Goal: Task Accomplishment & Management: Use online tool/utility

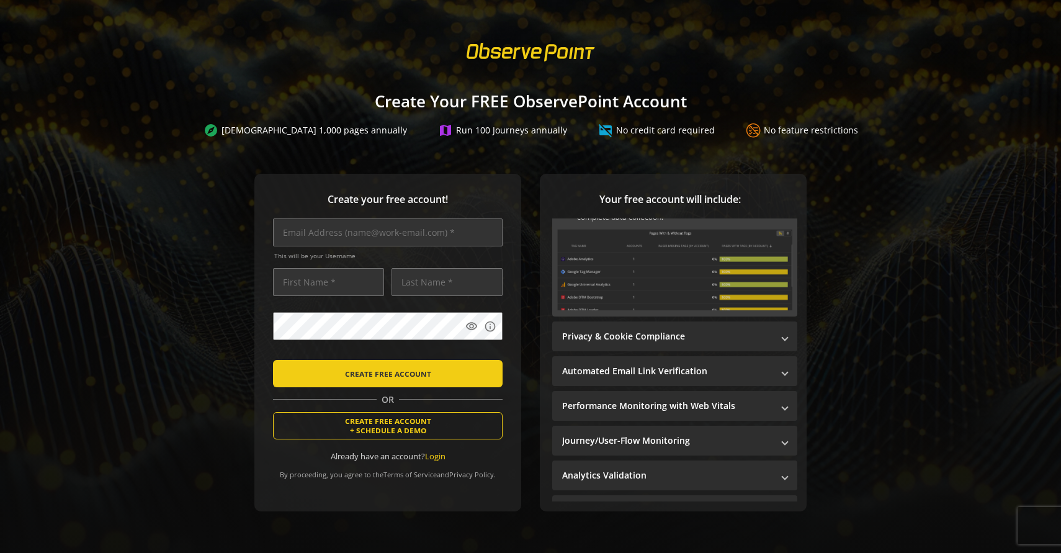
scroll to position [89, 0]
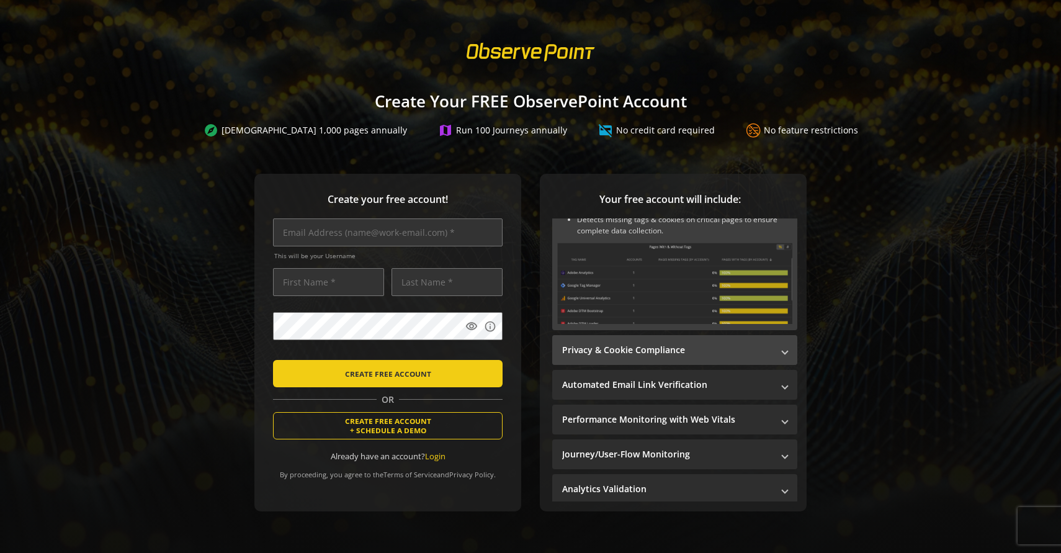
click at [786, 358] on mat-expansion-panel-header "Privacy & Cookie Compliance" at bounding box center [674, 350] width 245 height 30
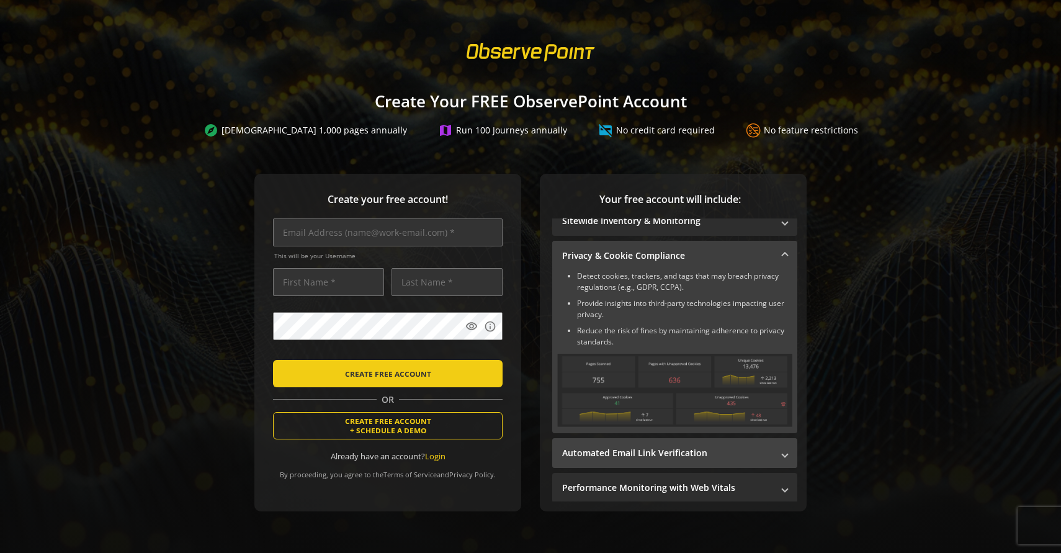
scroll to position [13, 0]
click at [719, 393] on img at bounding box center [674, 389] width 235 height 73
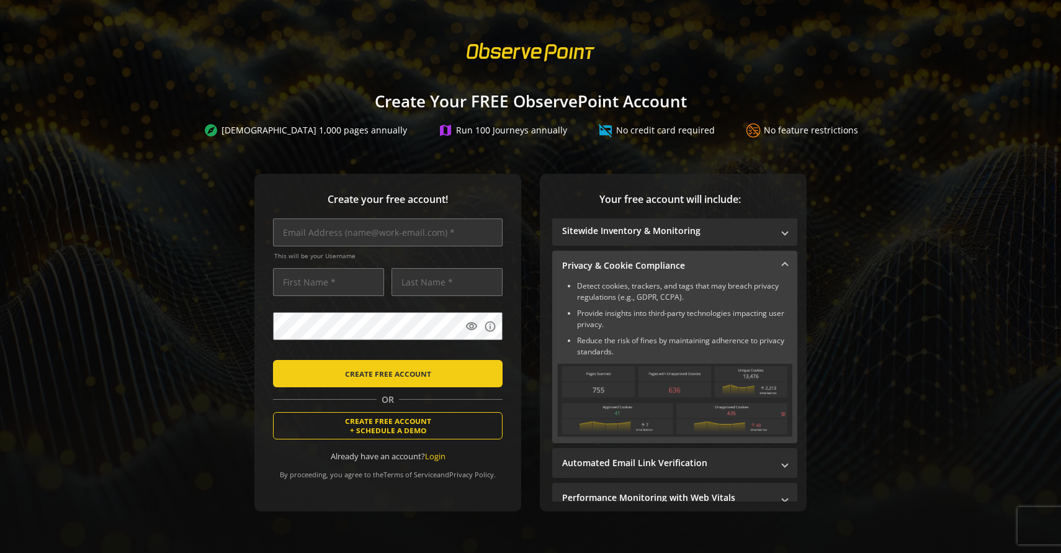
scroll to position [0, 0]
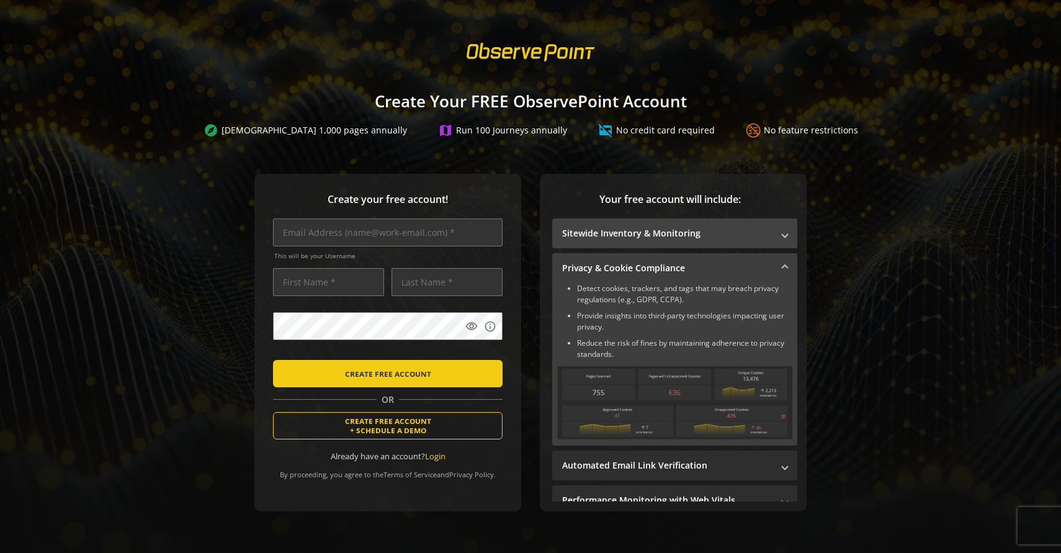
click at [705, 238] on mat-panel-title "Sitewide Inventory & Monitoring" at bounding box center [667, 233] width 210 height 12
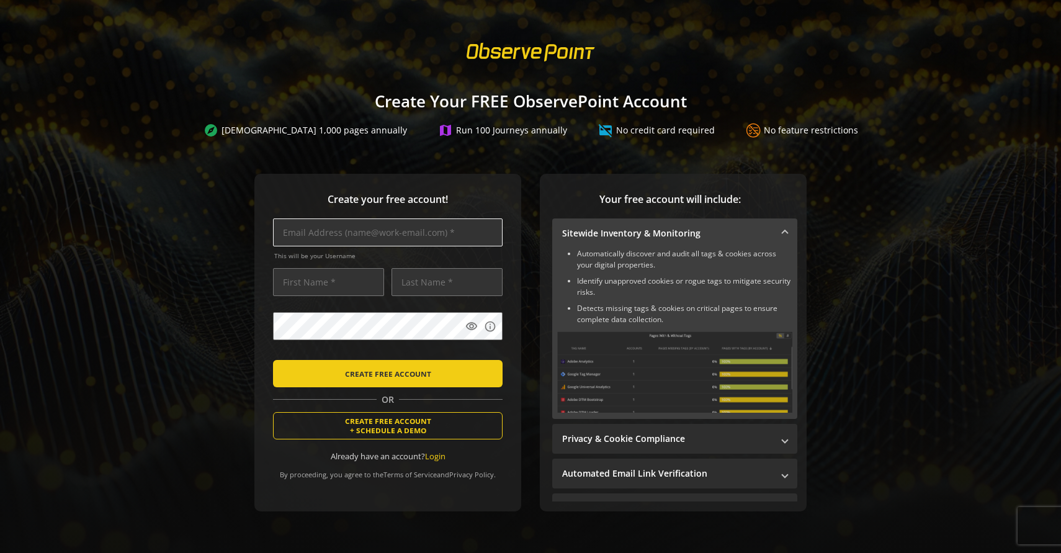
click at [478, 239] on input "text" at bounding box center [388, 232] width 230 height 28
type input "[PERSON_NAME][EMAIL_ADDRESS][DOMAIN_NAME]"
type input "[PERSON_NAME]"
type input "Yigit"
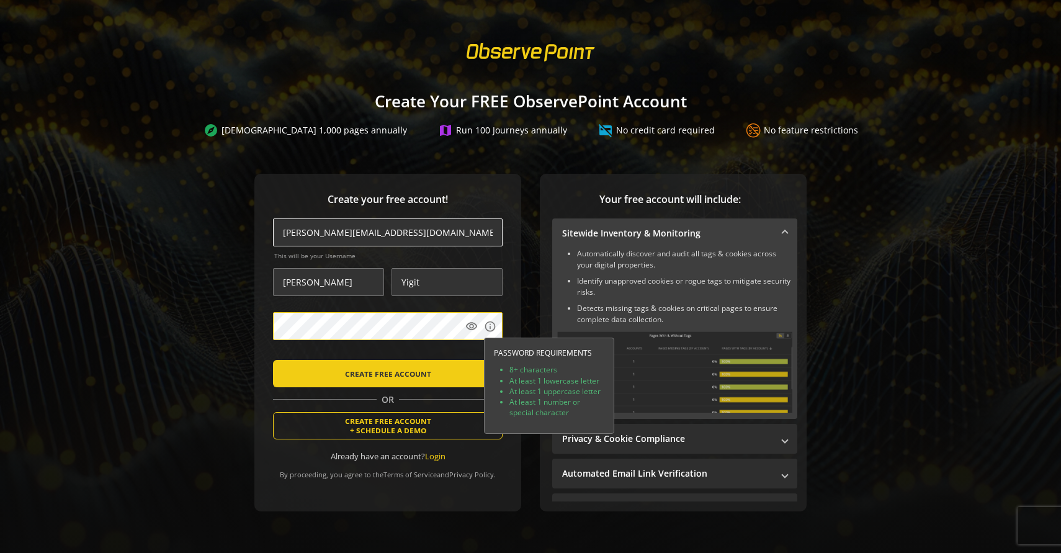
click at [273, 360] on button "CREATE FREE ACCOUNT" at bounding box center [388, 373] width 230 height 27
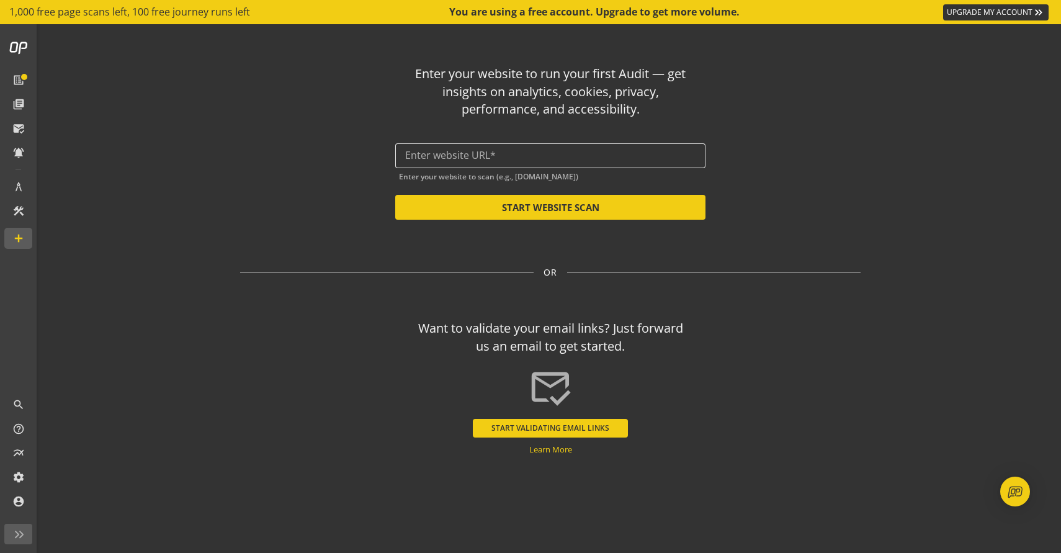
click at [629, 162] on div at bounding box center [550, 155] width 291 height 25
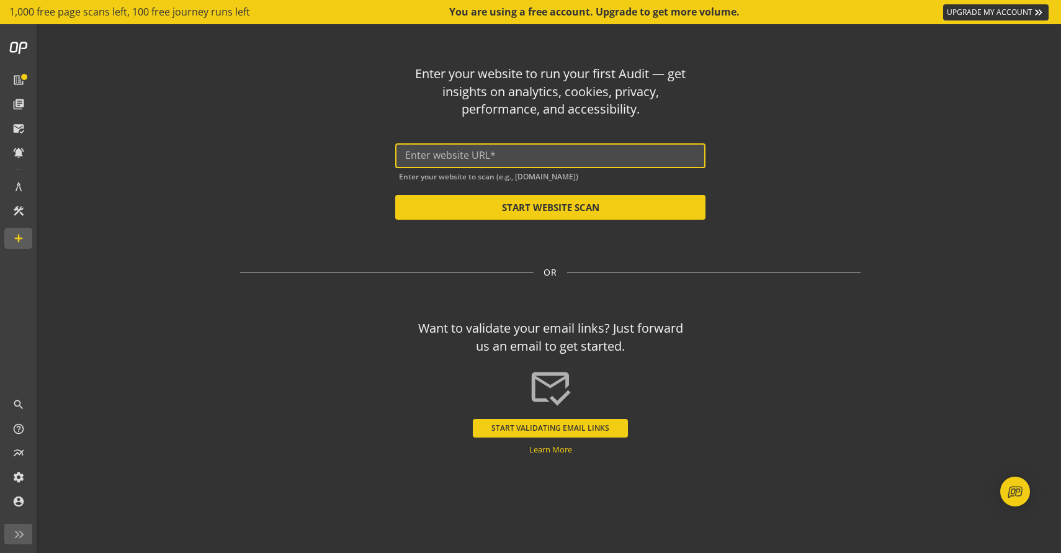
paste input "[URL][DOMAIN_NAME]"
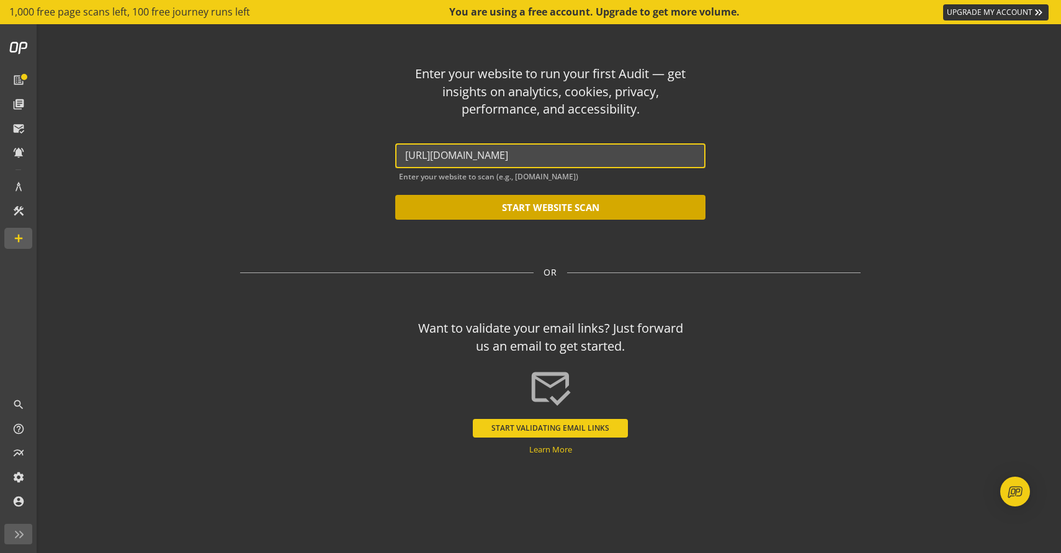
type input "[URL][DOMAIN_NAME]"
click at [585, 208] on button "START WEBSITE SCAN" at bounding box center [550, 207] width 310 height 25
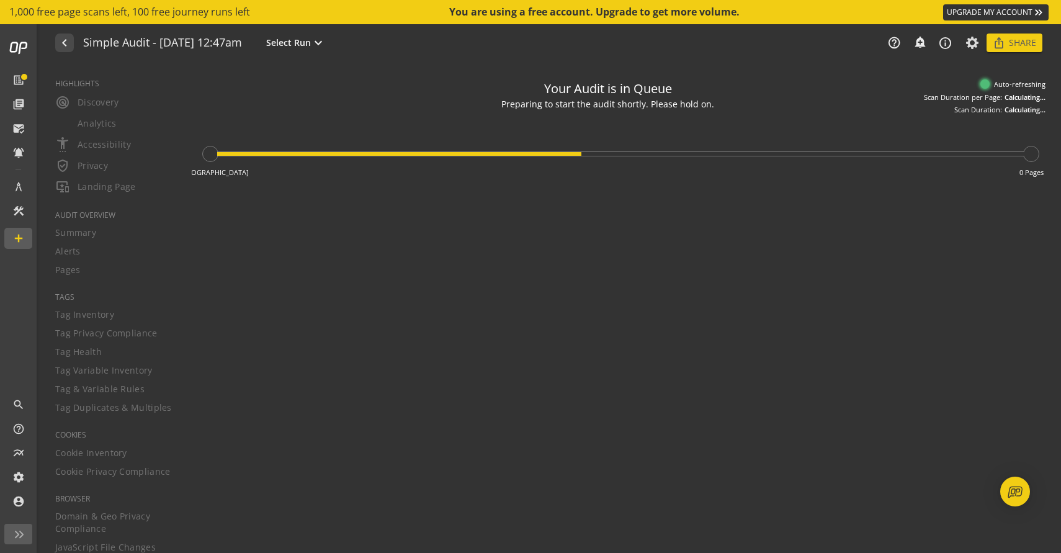
type textarea "Notes can include: -a description of what this audit is validating -changes in …"
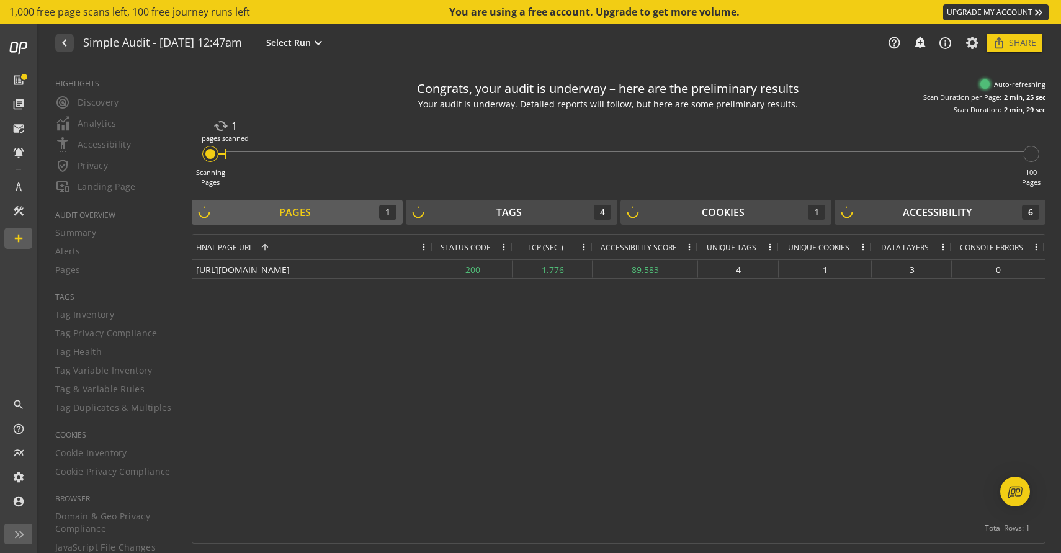
click at [149, 270] on div "HIGHLIGHTS radar Discovery Analytics settings_accessibility Accessibility verif…" at bounding box center [108, 308] width 137 height 489
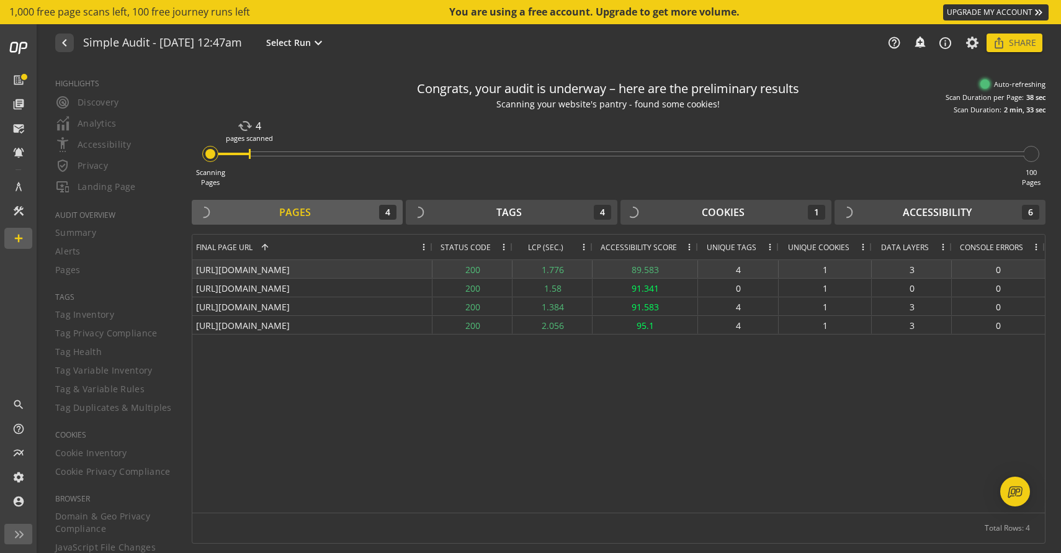
click at [262, 263] on div "[URL][DOMAIN_NAME]" at bounding box center [312, 269] width 240 height 18
click at [262, 271] on div "[URL][DOMAIN_NAME]" at bounding box center [312, 269] width 240 height 18
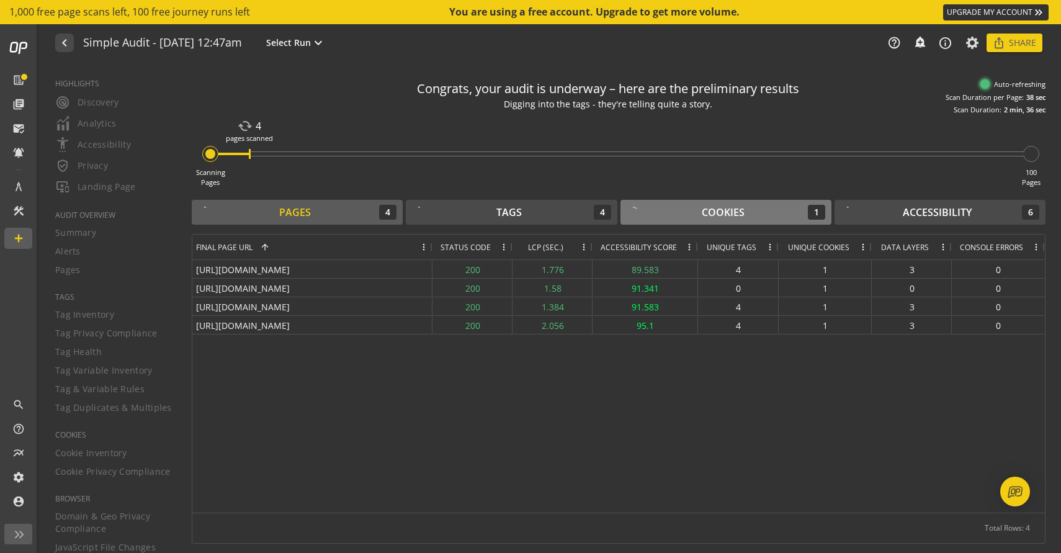
click at [674, 209] on div "Cookies 1" at bounding box center [726, 212] width 199 height 15
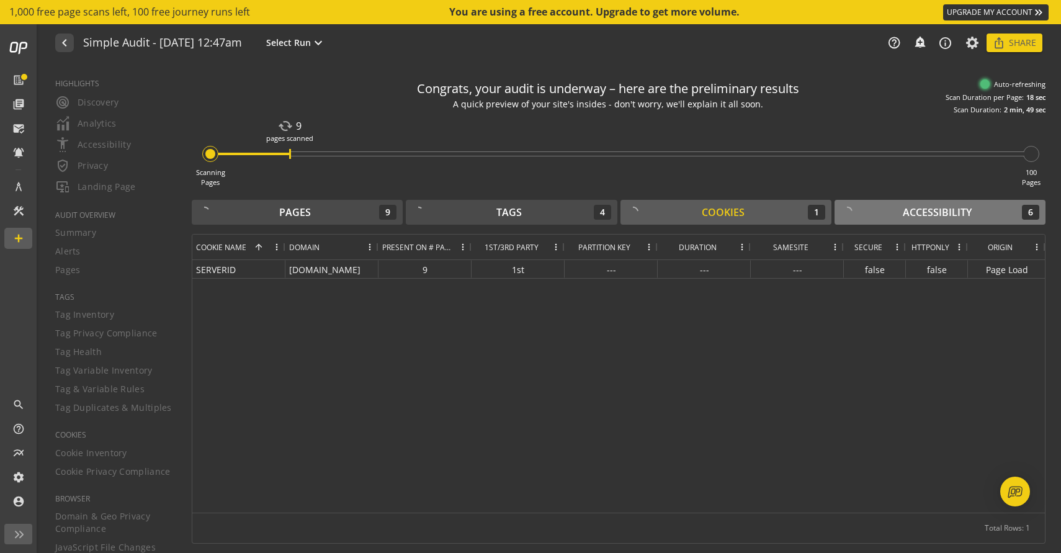
click at [948, 210] on div "Accessibility" at bounding box center [937, 212] width 69 height 14
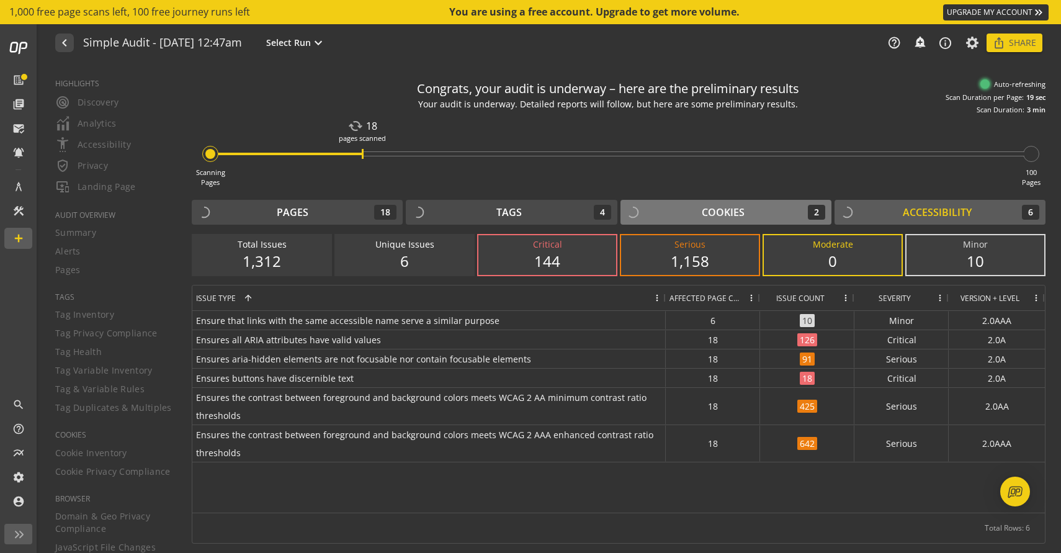
click at [793, 207] on div "Cookies 2" at bounding box center [726, 212] width 199 height 15
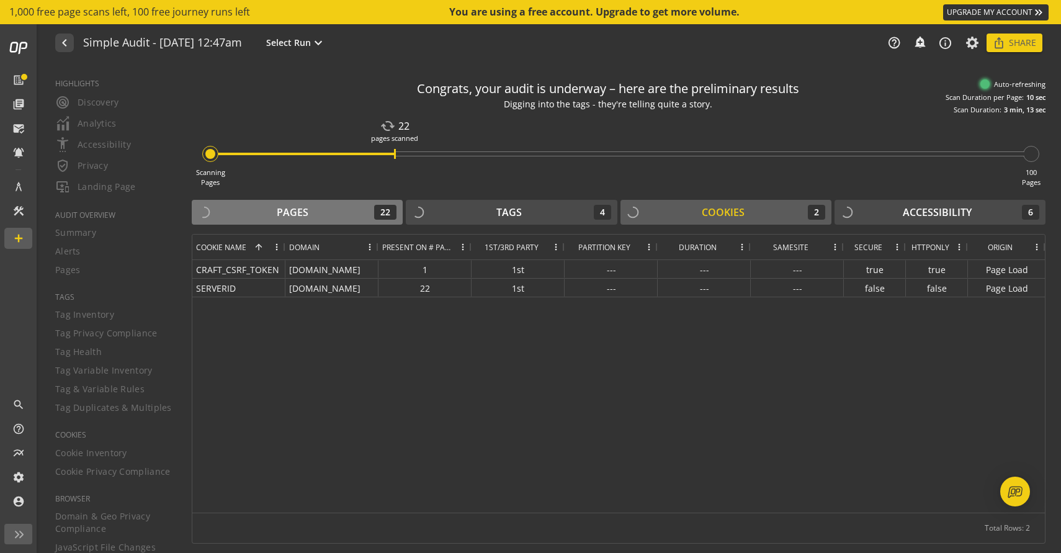
click at [372, 205] on div "Pages 22" at bounding box center [297, 212] width 199 height 15
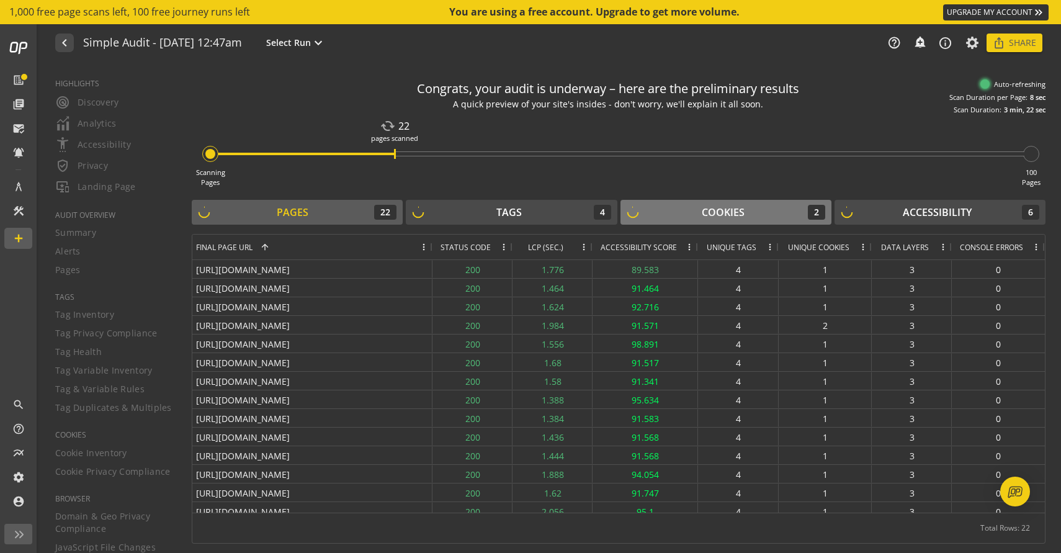
click at [720, 202] on button "Cookies 2" at bounding box center [726, 212] width 211 height 25
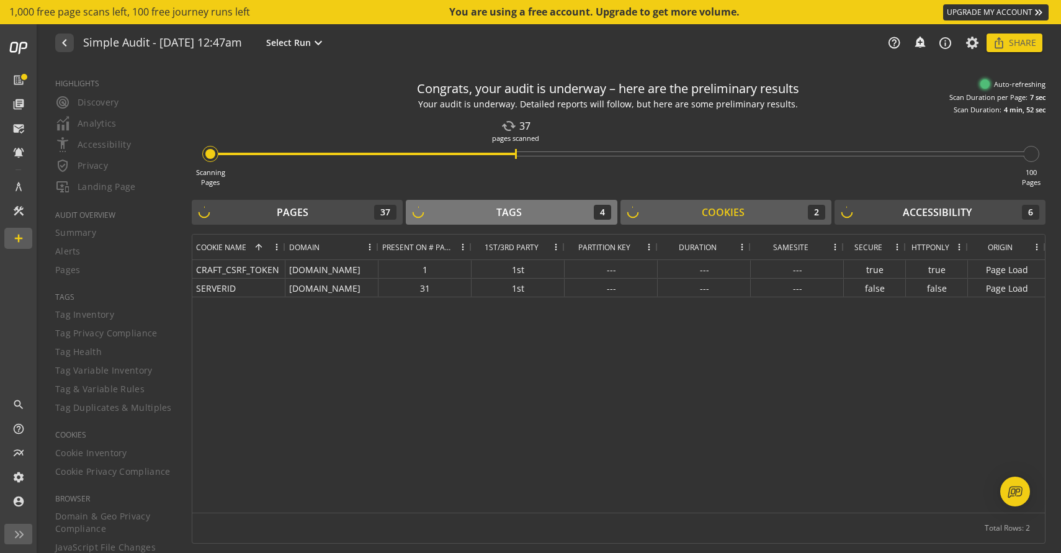
click at [538, 215] on div "Tags 4" at bounding box center [511, 212] width 199 height 15
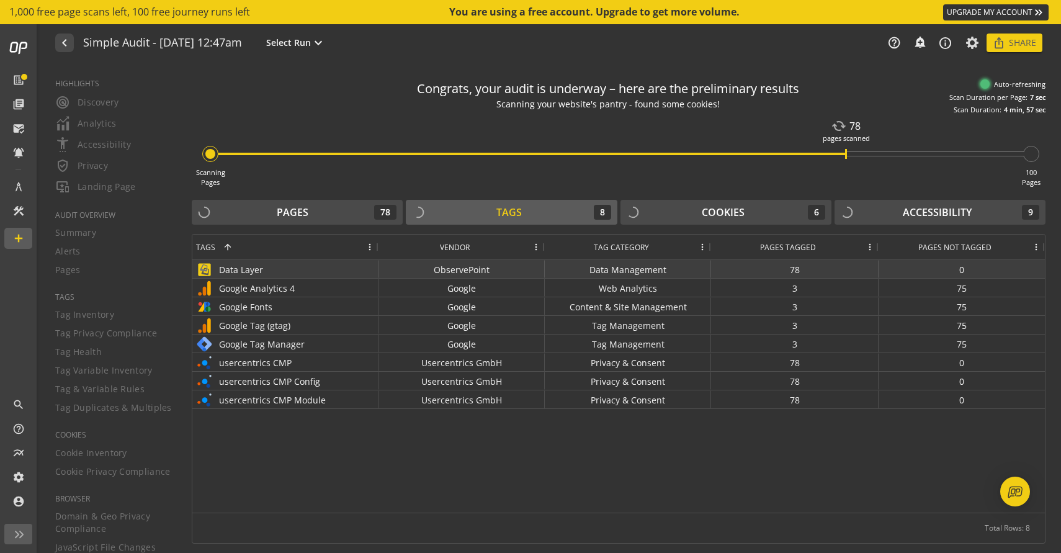
click at [631, 269] on div "Data Management" at bounding box center [628, 269] width 166 height 18
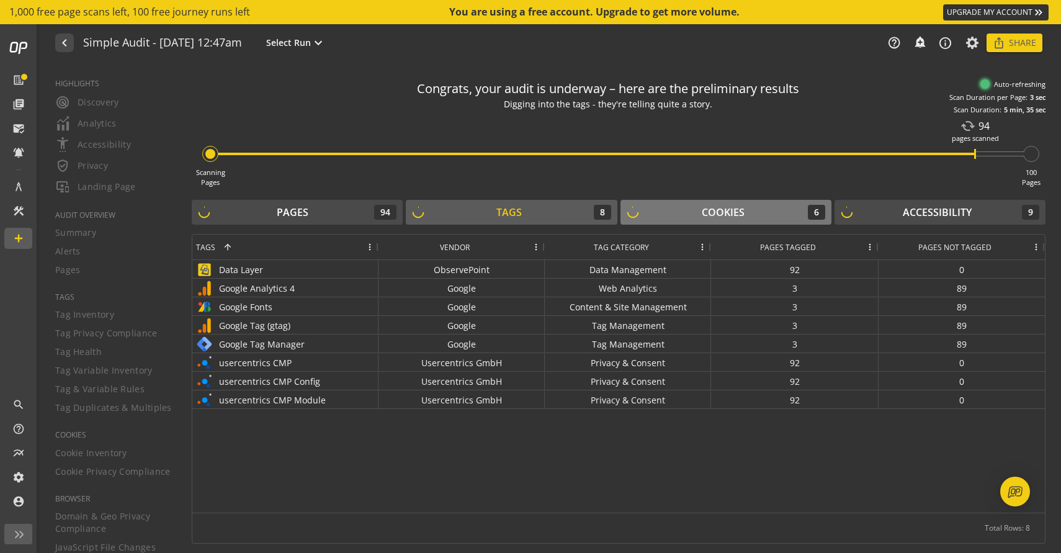
click at [786, 205] on div "Cookies 6" at bounding box center [726, 212] width 199 height 15
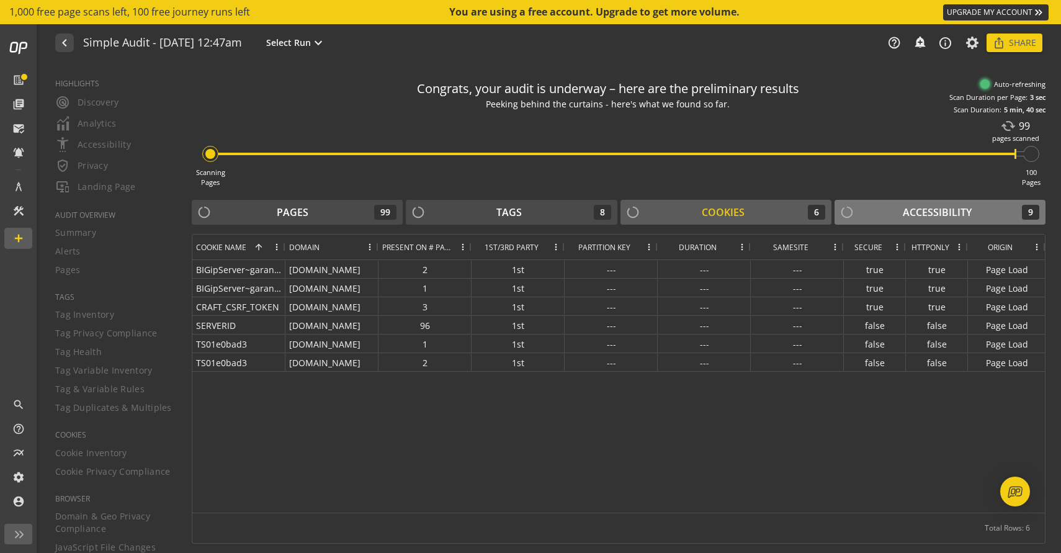
click at [911, 210] on div "Accessibility" at bounding box center [937, 212] width 69 height 14
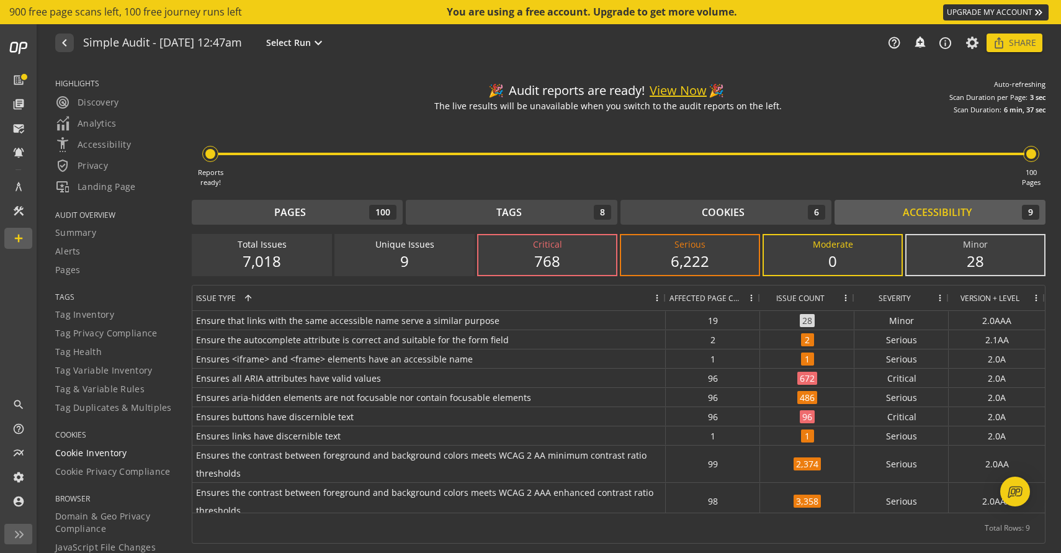
click at [92, 456] on span "Cookie Inventory" at bounding box center [91, 453] width 72 height 12
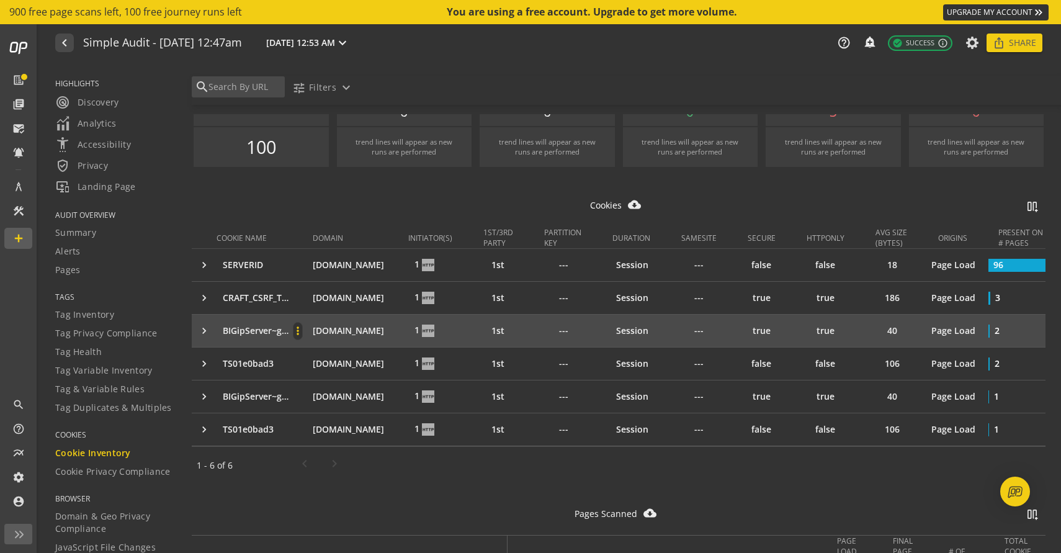
scroll to position [23, 0]
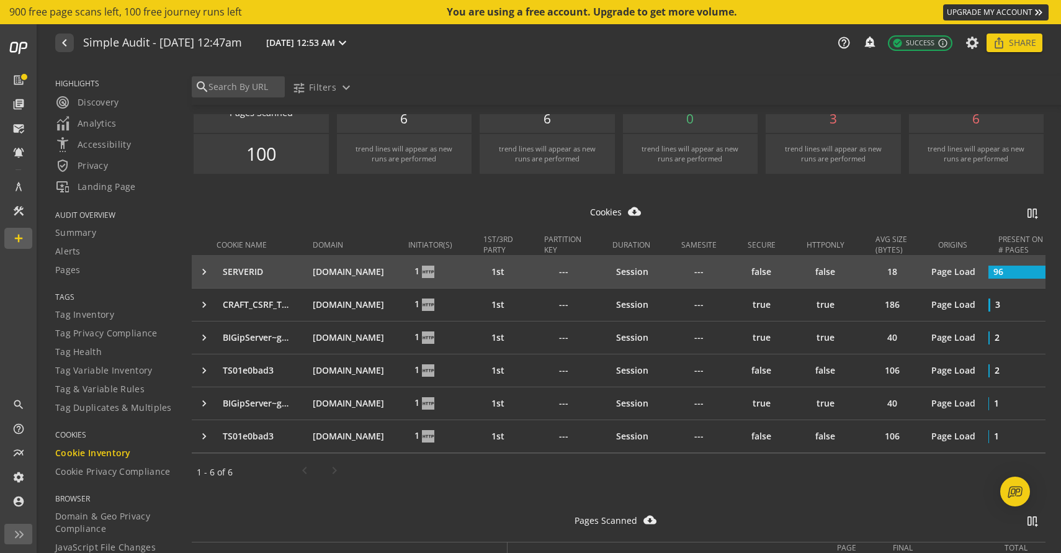
click at [199, 264] on td "keyboard_arrow_right" at bounding box center [204, 272] width 25 height 32
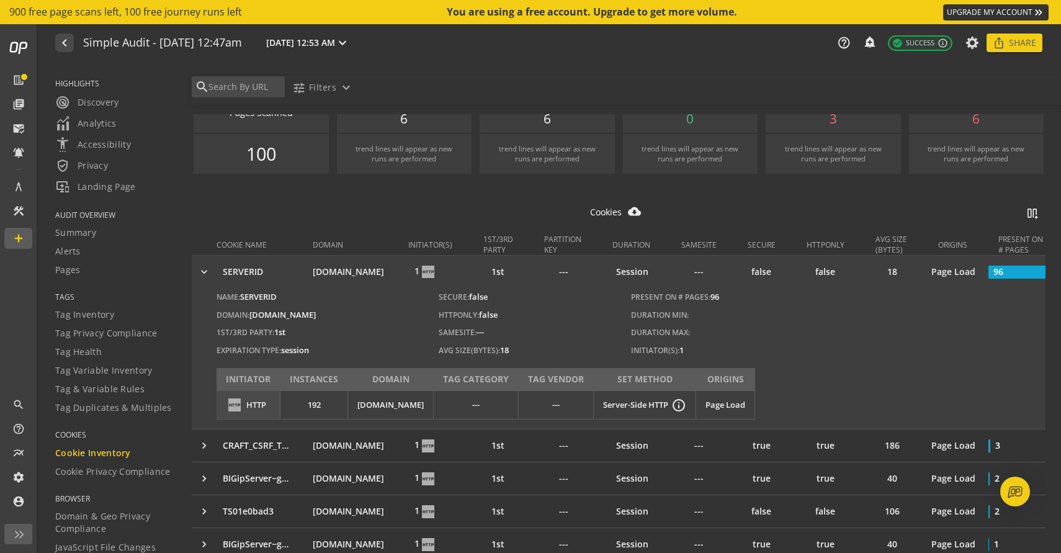
click at [200, 264] on td "keyboard_arrow_right" at bounding box center [204, 272] width 25 height 32
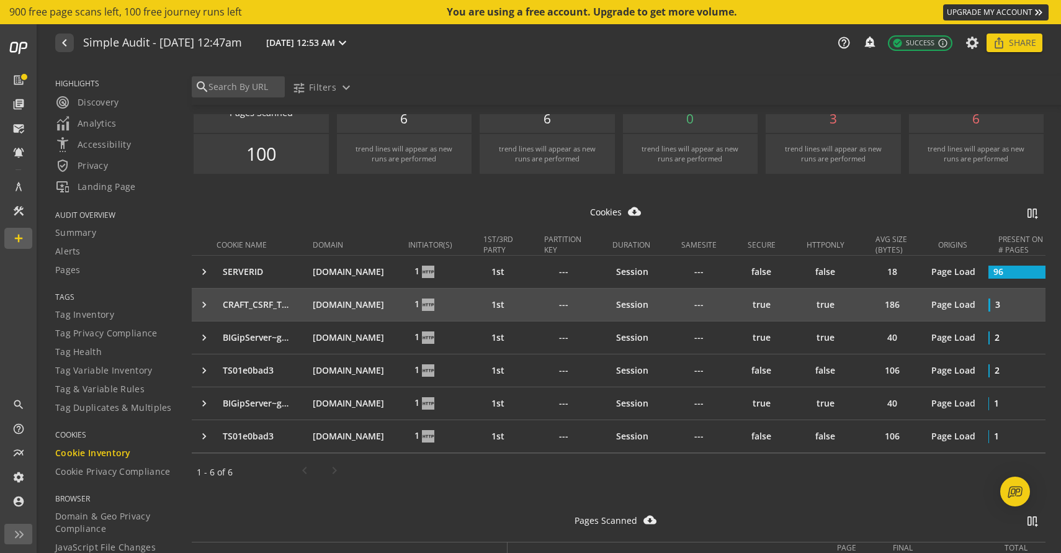
click at [199, 299] on div "keyboard_arrow_right" at bounding box center [207, 305] width 19 height 12
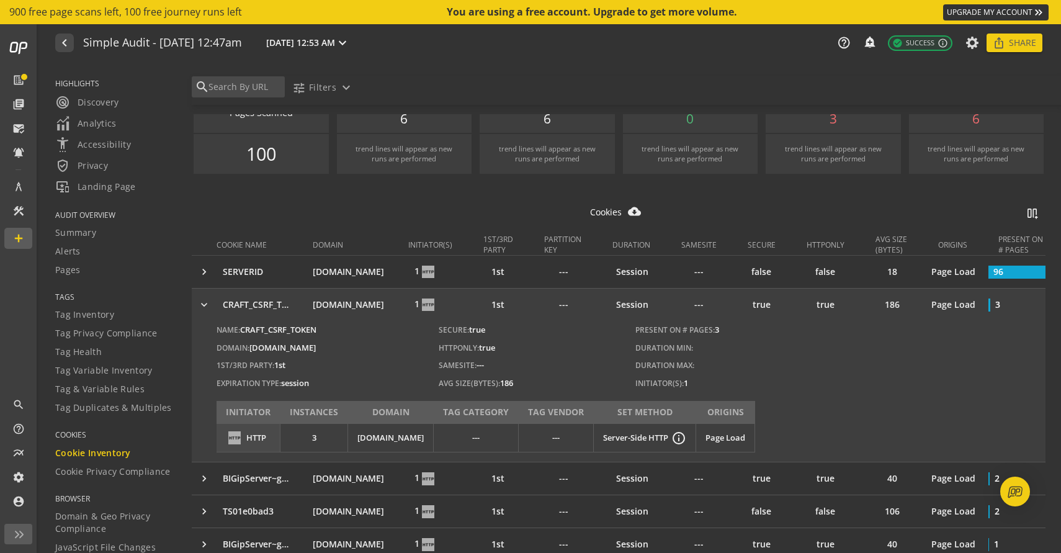
click at [202, 305] on div "keyboard_arrow_right" at bounding box center [207, 305] width 19 height 12
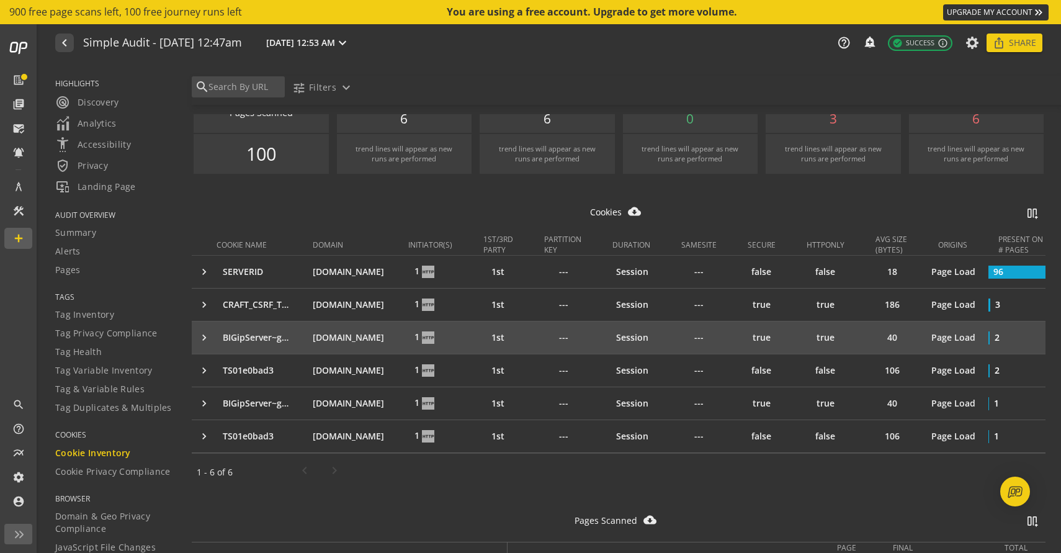
click at [204, 333] on div "keyboard_arrow_right" at bounding box center [207, 337] width 19 height 12
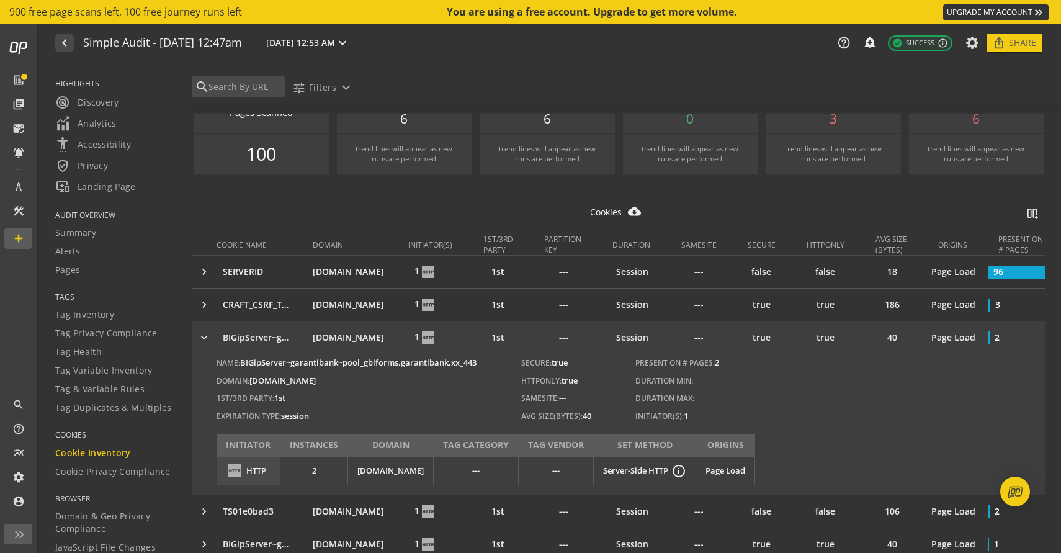
click at [202, 338] on div "keyboard_arrow_right" at bounding box center [207, 337] width 19 height 12
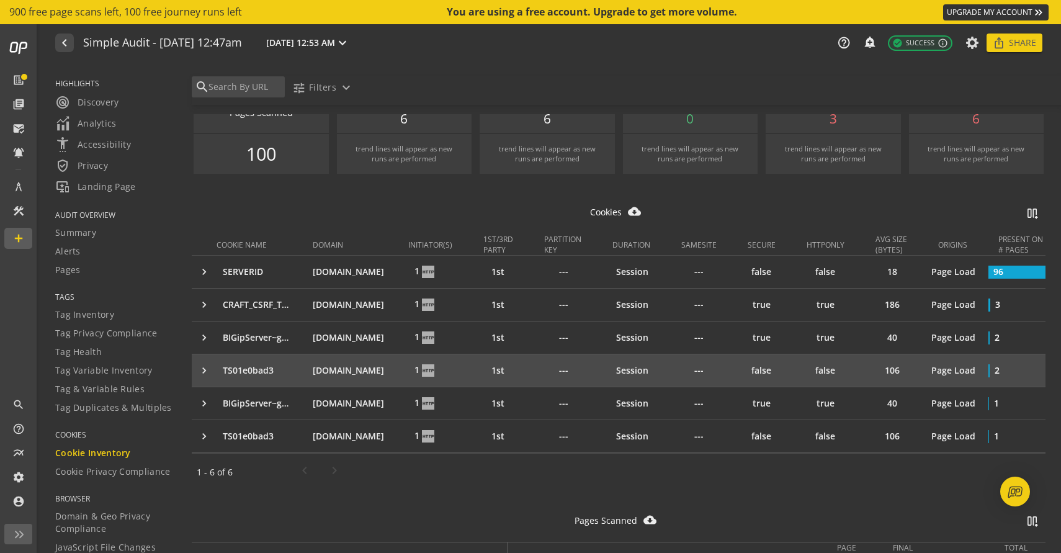
click at [205, 369] on div "keyboard_arrow_right" at bounding box center [207, 370] width 19 height 12
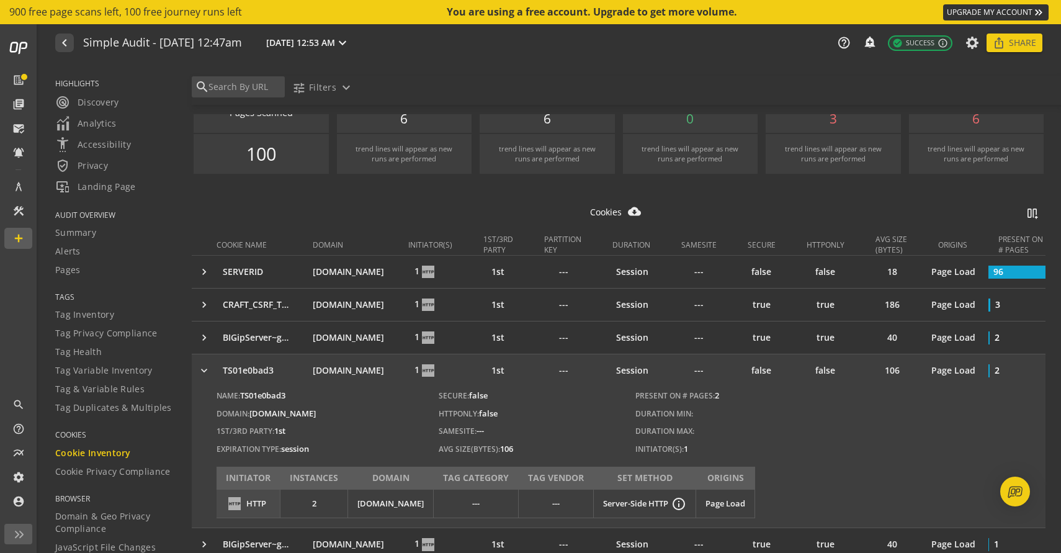
click at [205, 369] on div "keyboard_arrow_right" at bounding box center [207, 370] width 19 height 12
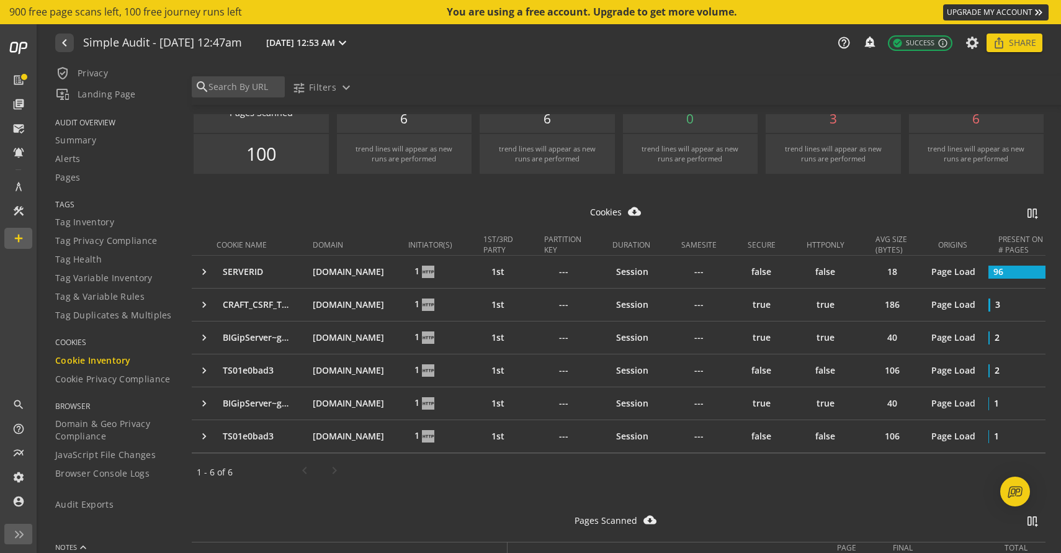
scroll to position [93, 0]
click at [158, 377] on span "Cookie Privacy Compliance" at bounding box center [112, 378] width 115 height 12
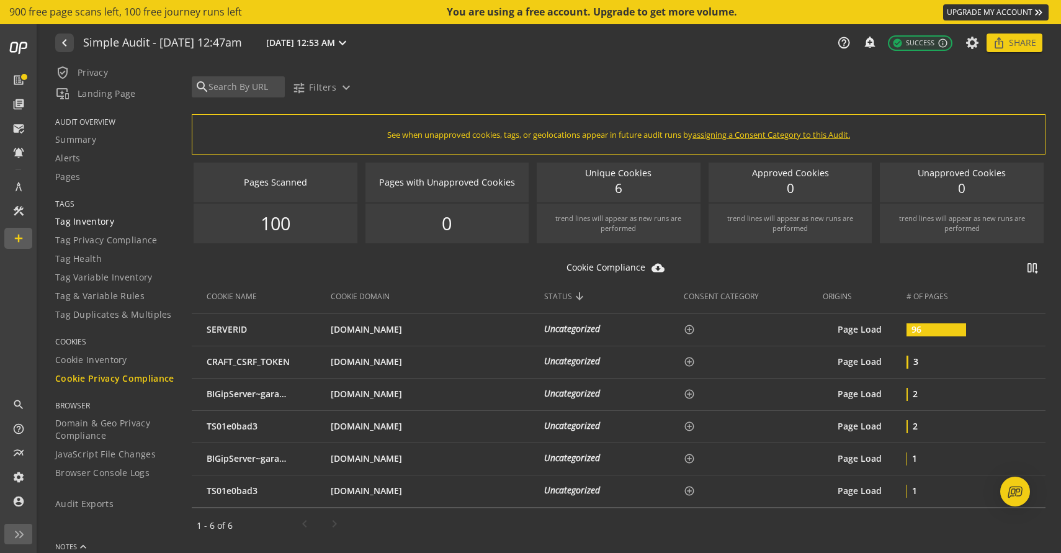
click at [109, 227] on span "Tag Inventory" at bounding box center [84, 221] width 59 height 12
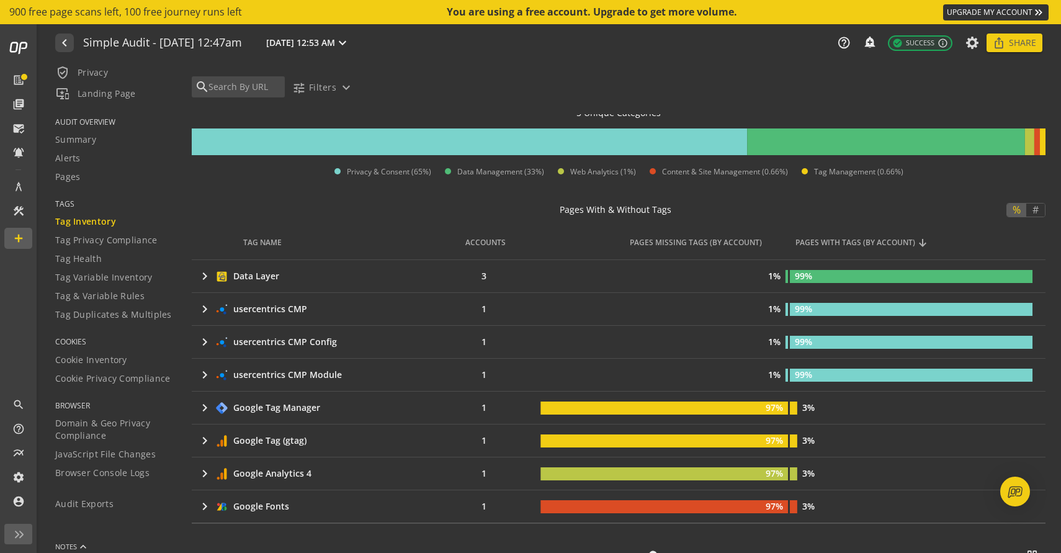
scroll to position [114, 0]
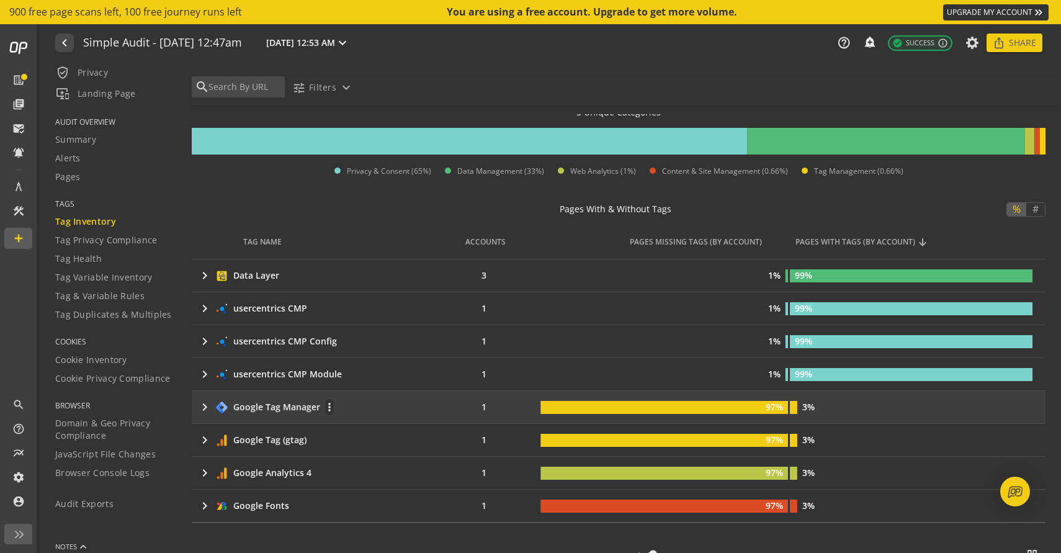
click at [202, 410] on mat-icon "keyboard_arrow_right" at bounding box center [204, 407] width 15 height 15
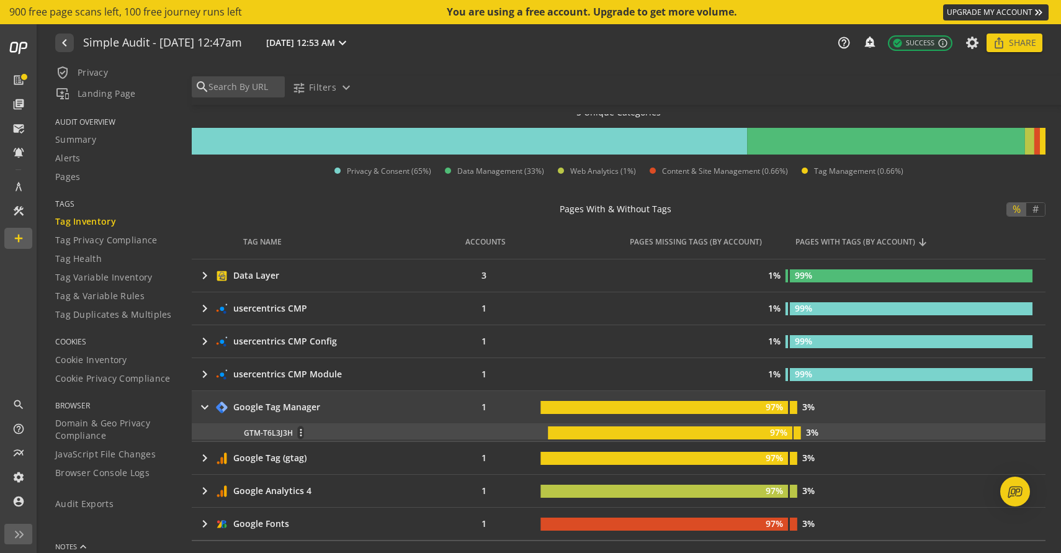
click at [273, 432] on div "GTM-T6L3J3H more_vert" at bounding box center [392, 433] width 297 height 14
click at [302, 434] on mat-icon "more_vert" at bounding box center [301, 432] width 6 height 11
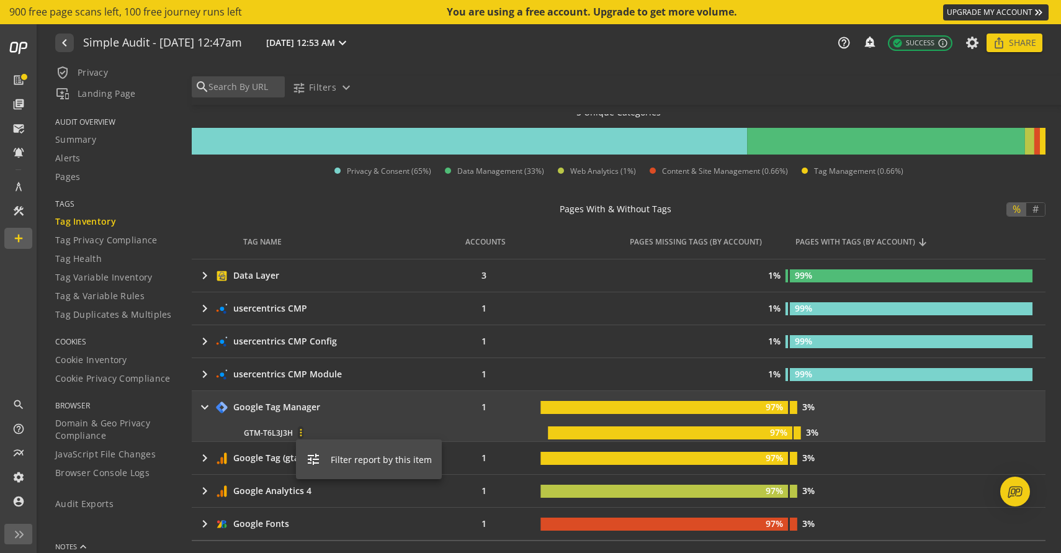
click at [302, 434] on div at bounding box center [530, 276] width 1061 height 553
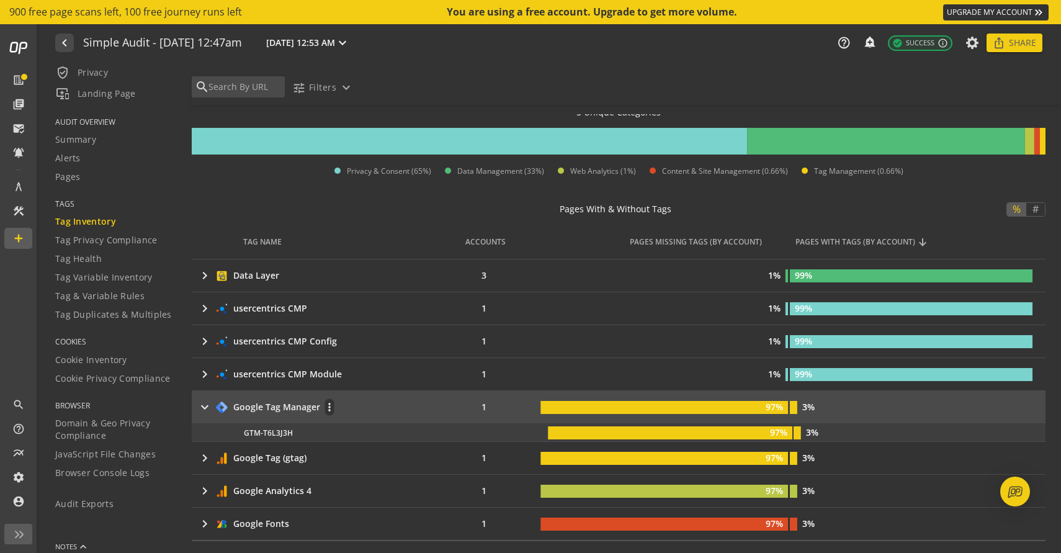
click at [205, 407] on mat-icon "keyboard_arrow_right" at bounding box center [204, 407] width 15 height 15
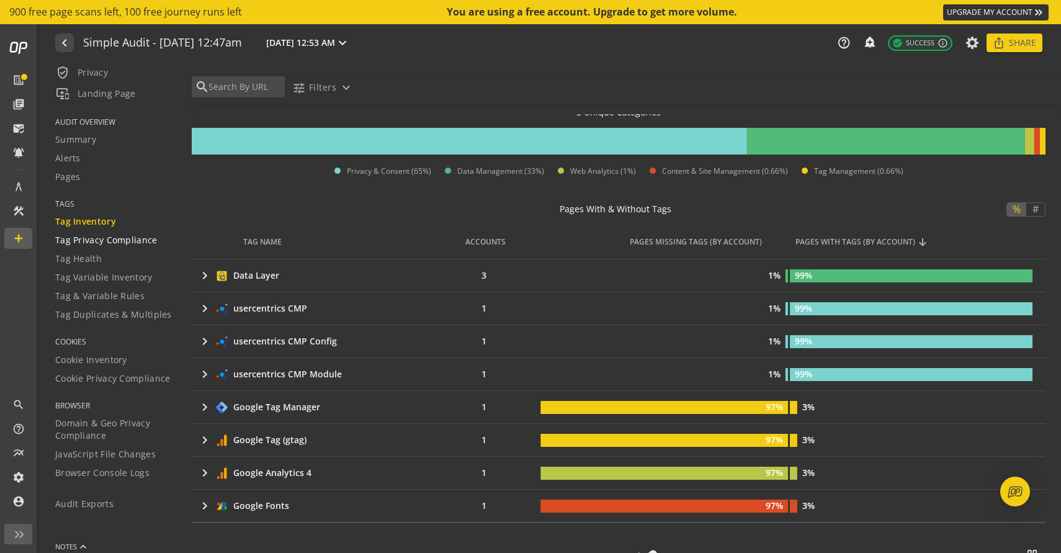
click at [141, 238] on span "Tag Privacy Compliance" at bounding box center [106, 240] width 102 height 12
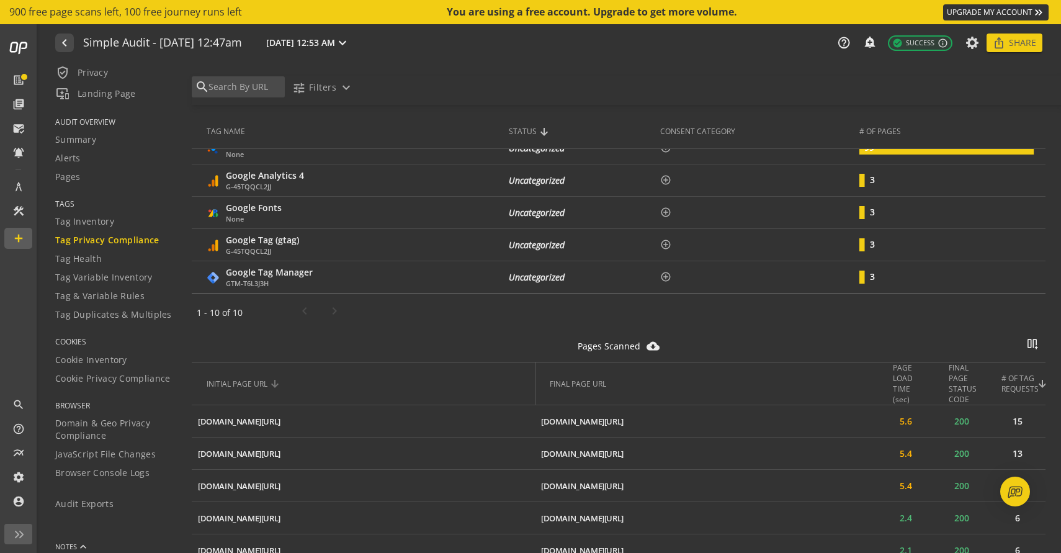
scroll to position [271, 0]
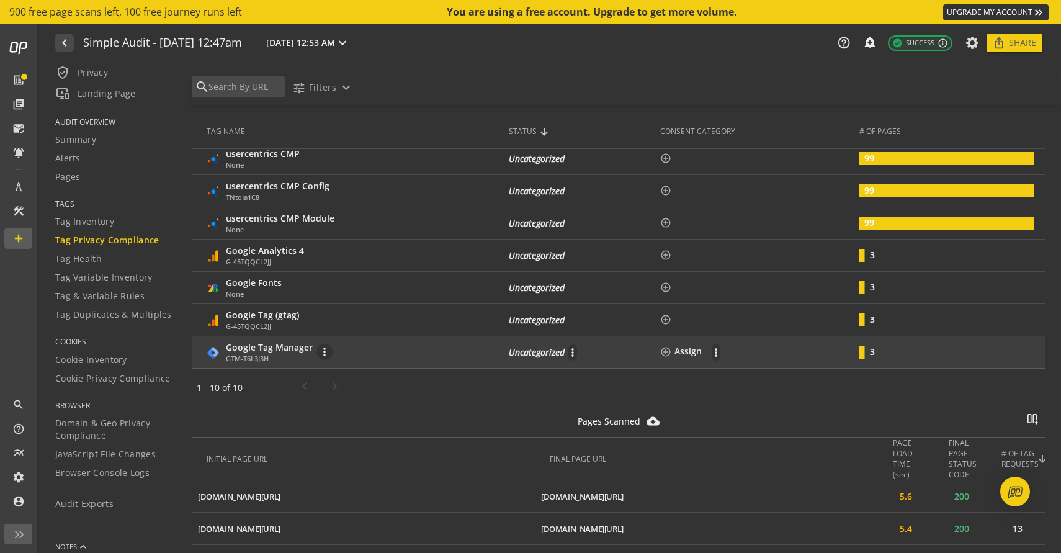
click at [283, 351] on p "Google Tag Manager" at bounding box center [269, 347] width 87 height 12
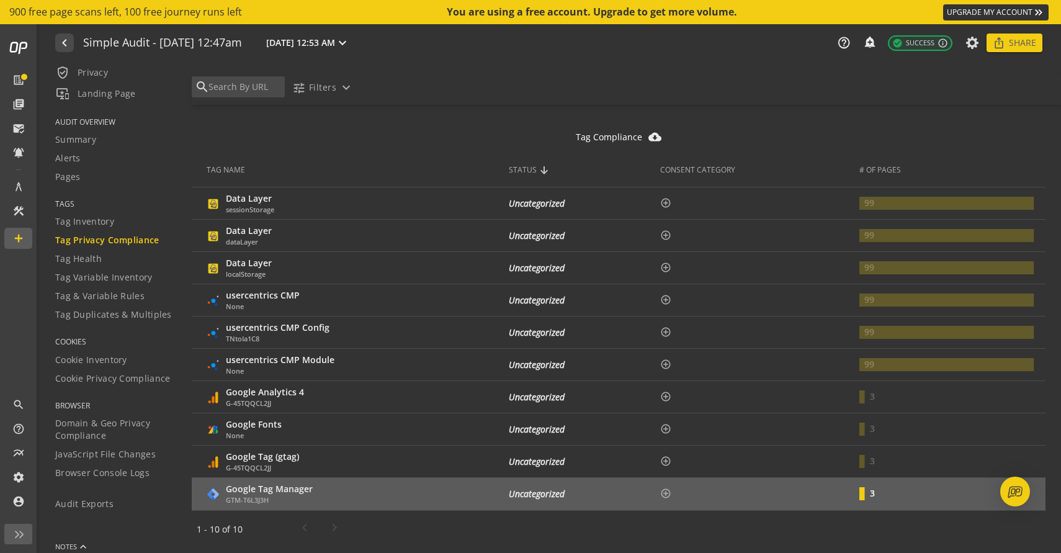
scroll to position [117, 0]
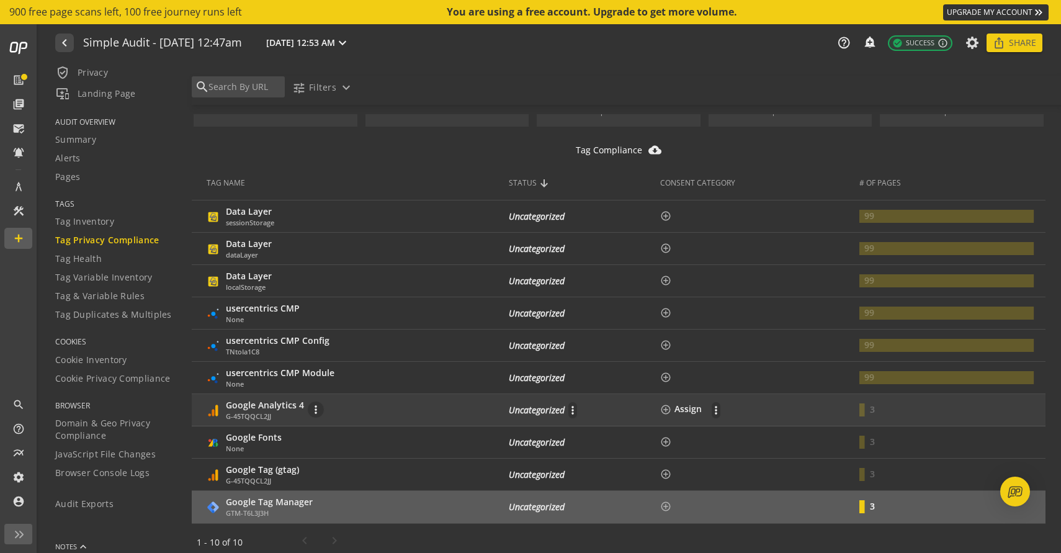
click at [357, 409] on div "Google Analytics 4 G-45TQQCL2JJ more_vert" at bounding box center [353, 410] width 292 height 22
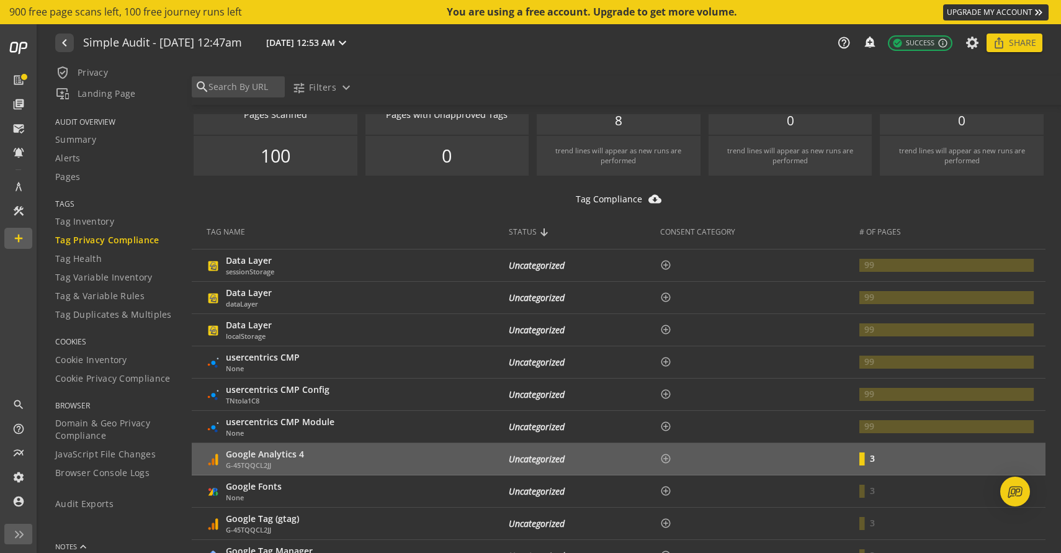
scroll to position [65, 0]
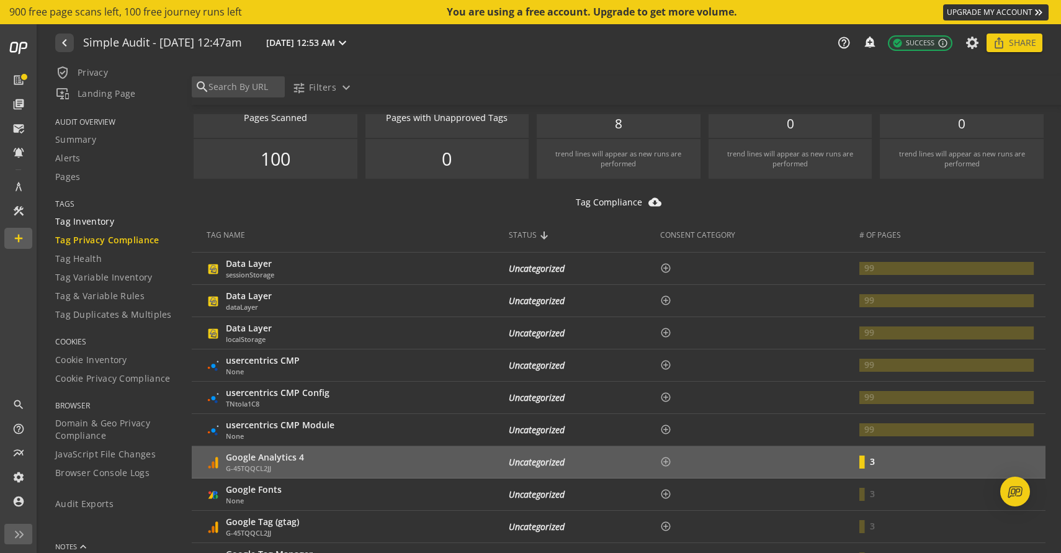
click at [118, 223] on div "Tag Inventory" at bounding box center [115, 221] width 121 height 12
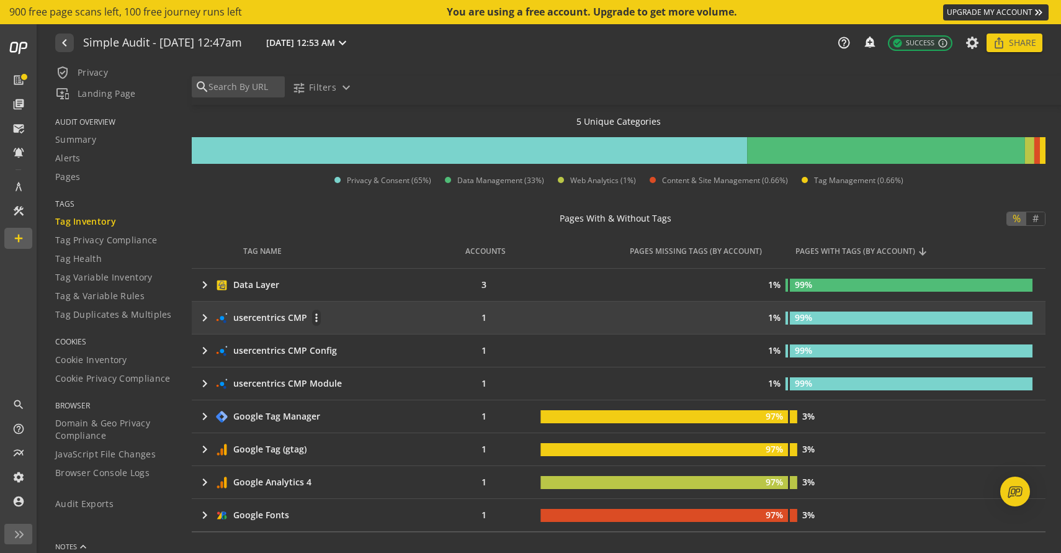
scroll to position [112, 0]
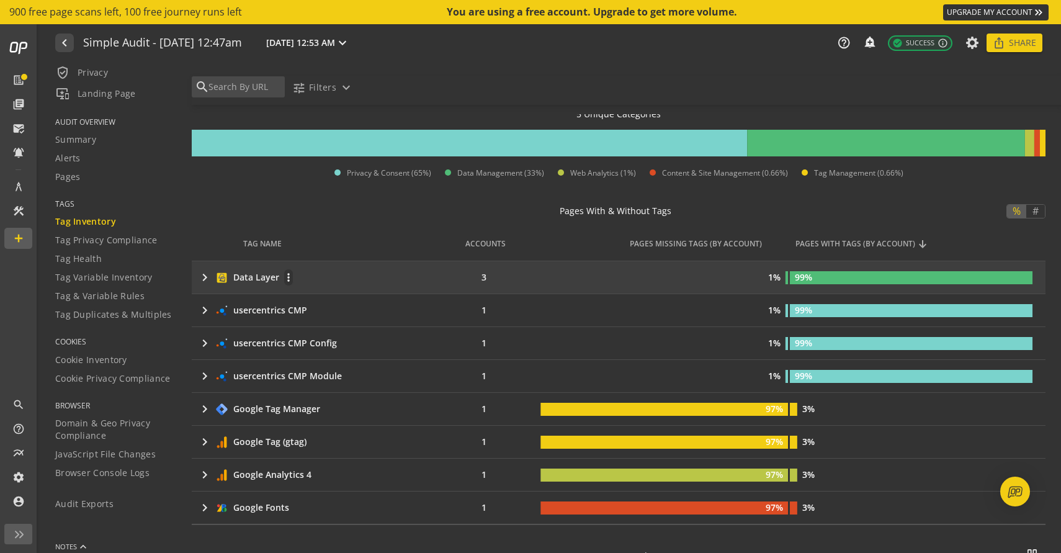
click at [201, 281] on mat-icon "keyboard_arrow_right" at bounding box center [204, 277] width 15 height 15
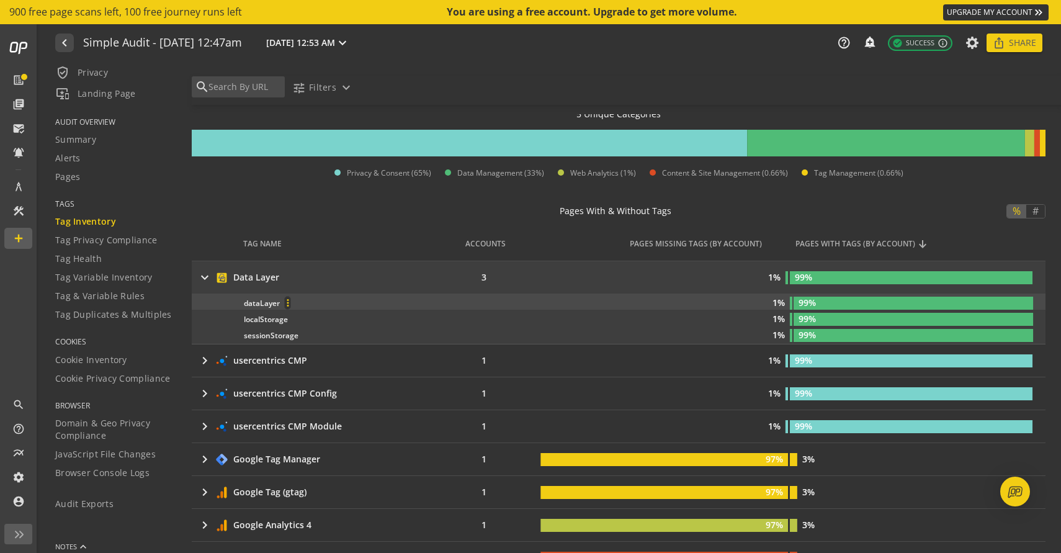
click at [274, 303] on span at bounding box center [288, 303] width 30 height 30
click at [274, 303] on div at bounding box center [530, 276] width 1061 height 553
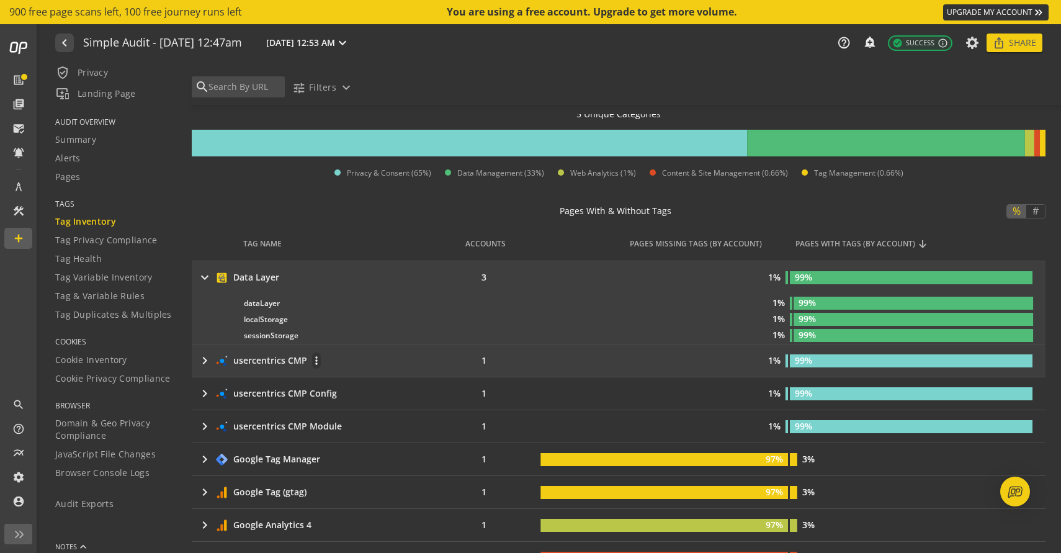
click at [198, 359] on mat-icon "keyboard_arrow_right" at bounding box center [204, 360] width 15 height 15
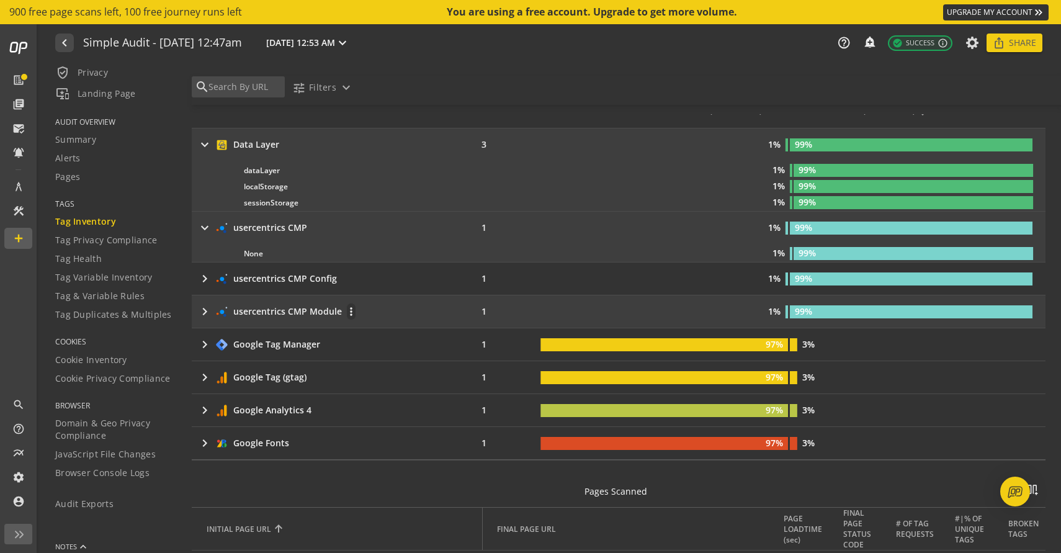
scroll to position [242, 0]
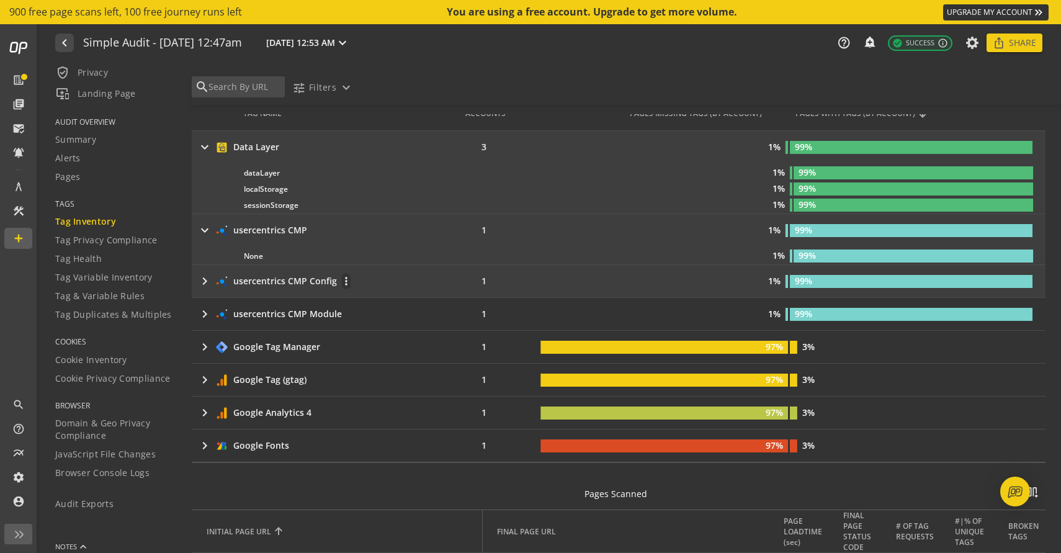
click at [205, 287] on mat-icon "keyboard_arrow_right" at bounding box center [204, 281] width 15 height 15
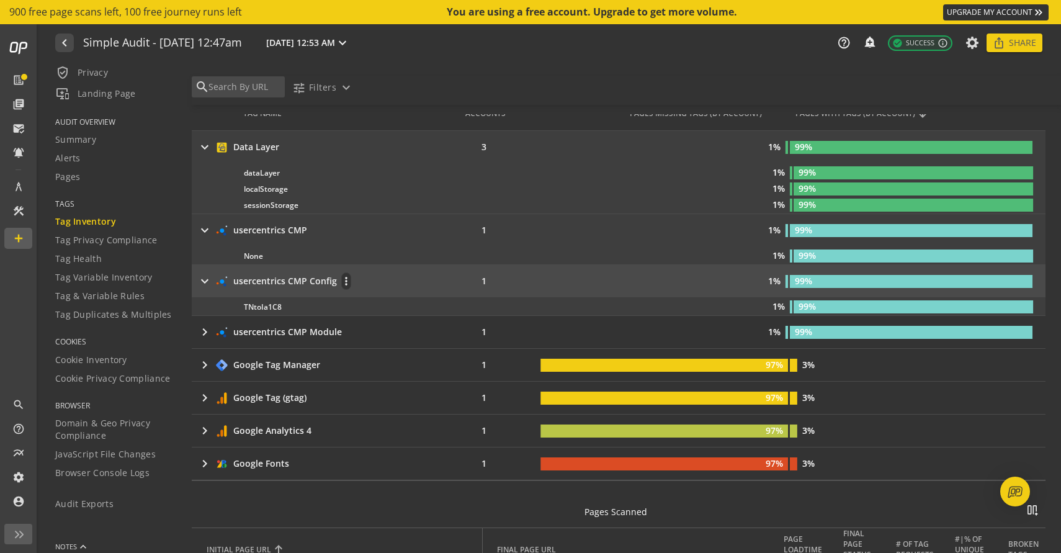
click at [205, 287] on mat-icon "keyboard_arrow_right" at bounding box center [204, 281] width 15 height 15
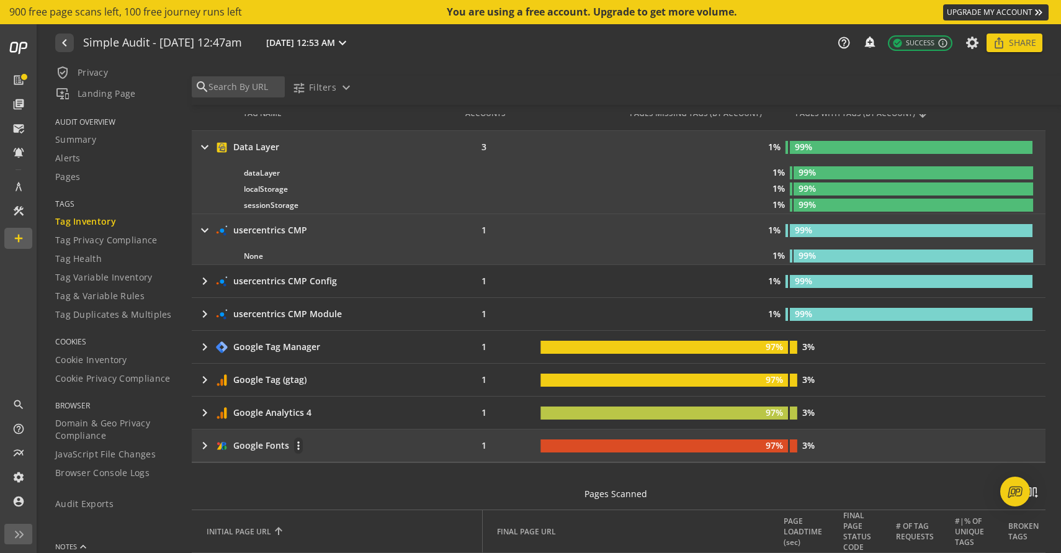
click at [203, 444] on mat-icon "keyboard_arrow_right" at bounding box center [204, 445] width 15 height 15
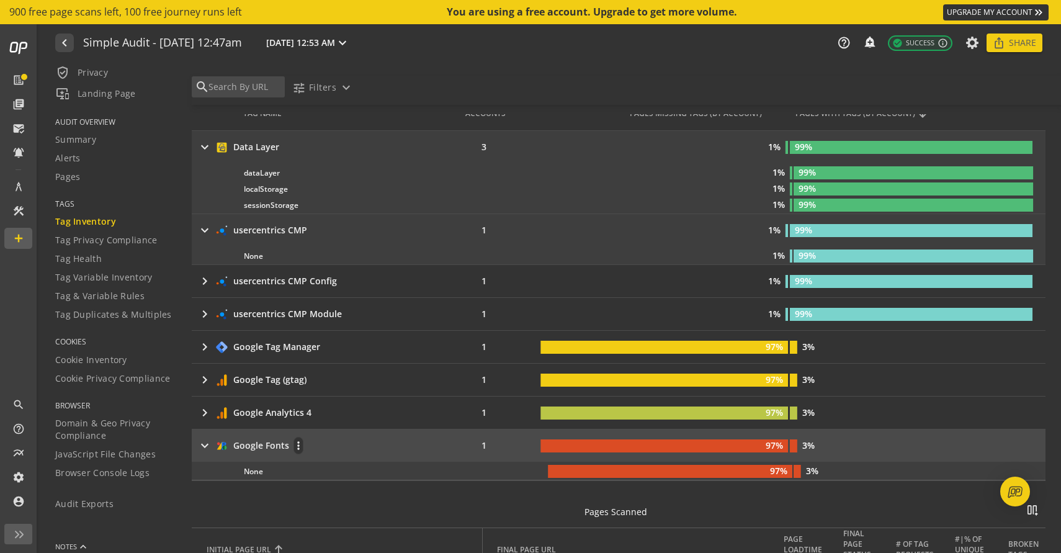
click at [203, 444] on mat-icon "keyboard_arrow_right" at bounding box center [204, 445] width 15 height 15
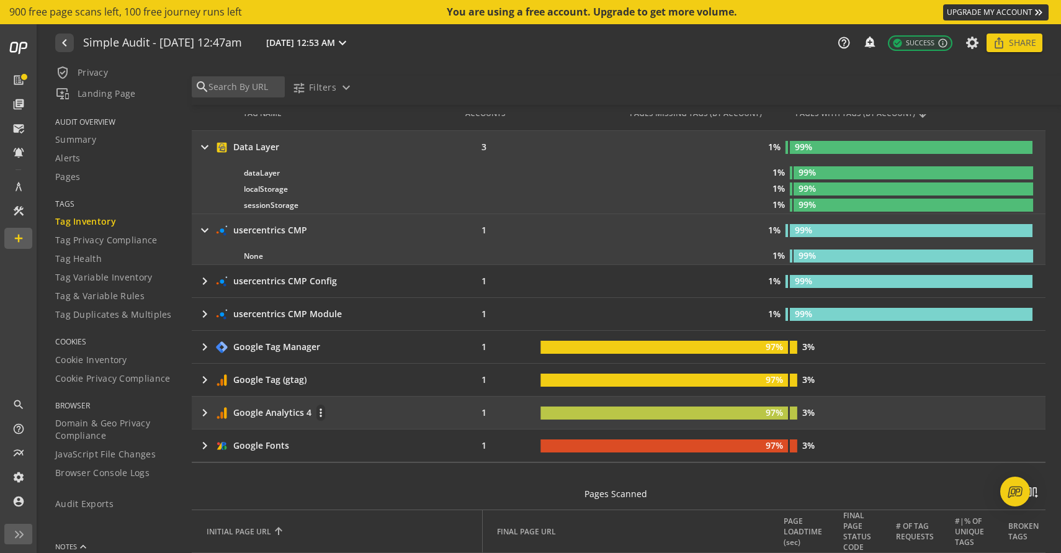
click at [204, 416] on mat-icon "keyboard_arrow_right" at bounding box center [204, 412] width 15 height 15
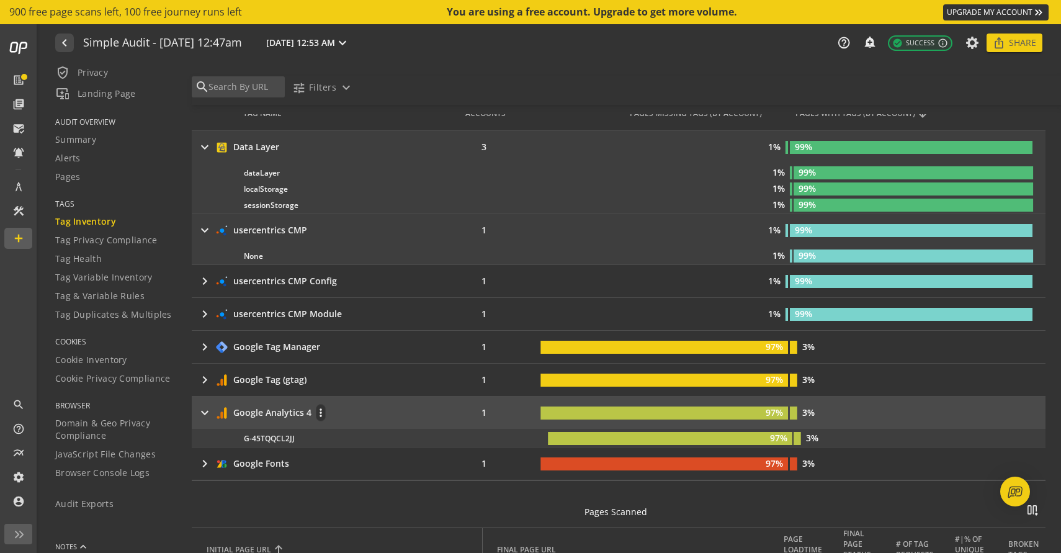
click at [204, 416] on mat-icon "keyboard_arrow_right" at bounding box center [204, 412] width 15 height 15
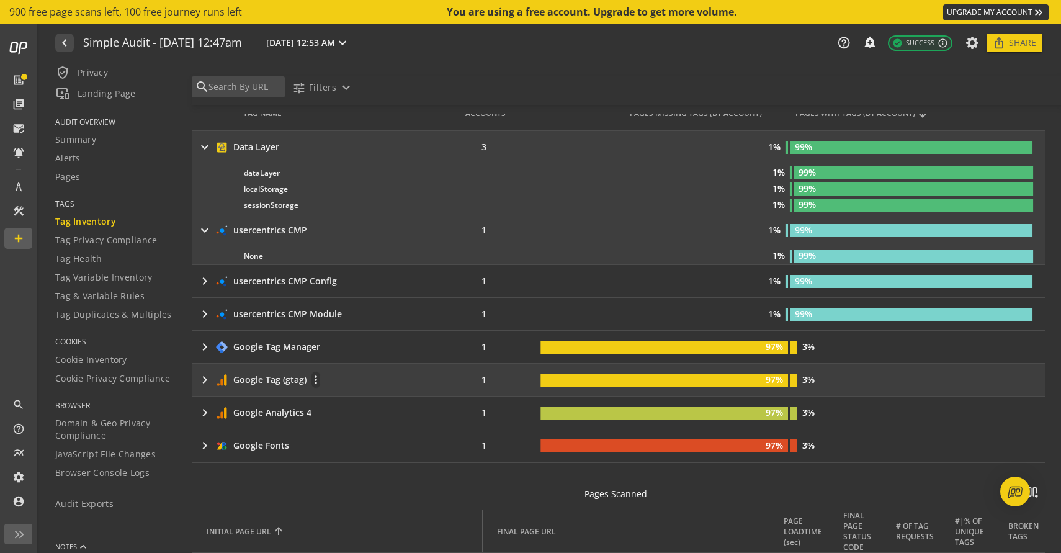
click at [204, 377] on mat-icon "keyboard_arrow_right" at bounding box center [204, 379] width 15 height 15
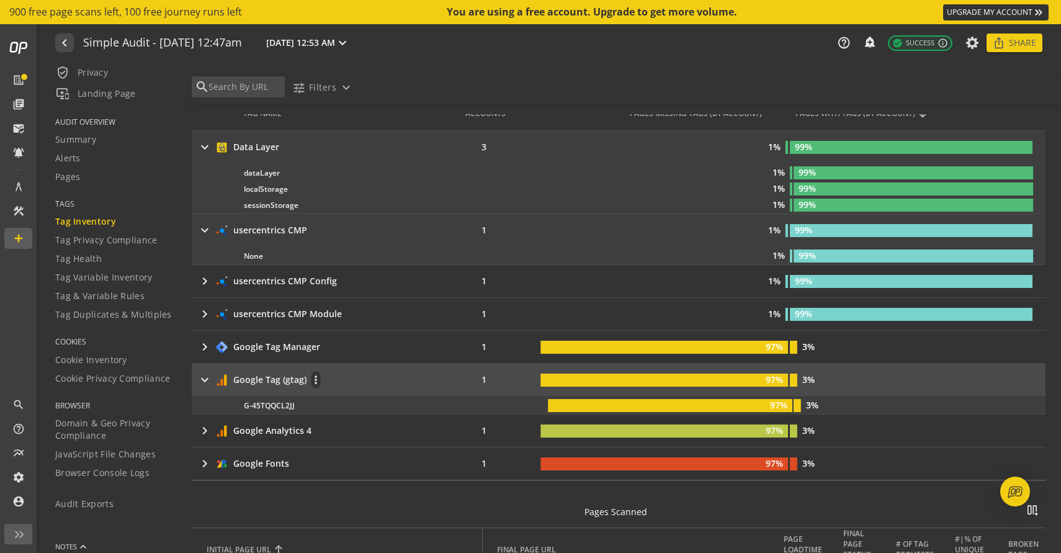
click at [204, 377] on mat-icon "keyboard_arrow_right" at bounding box center [204, 379] width 15 height 15
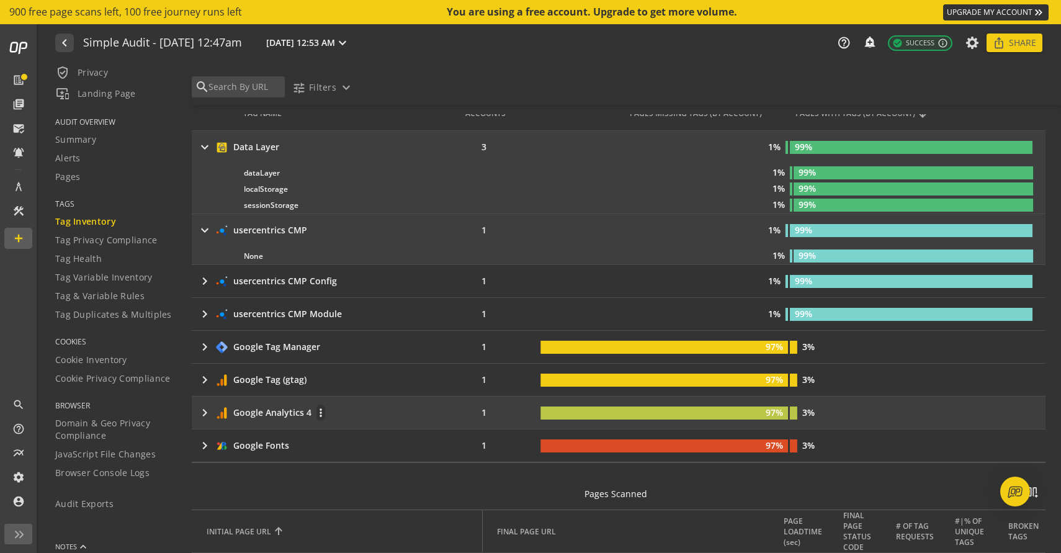
click at [202, 410] on mat-icon "keyboard_arrow_right" at bounding box center [204, 412] width 15 height 15
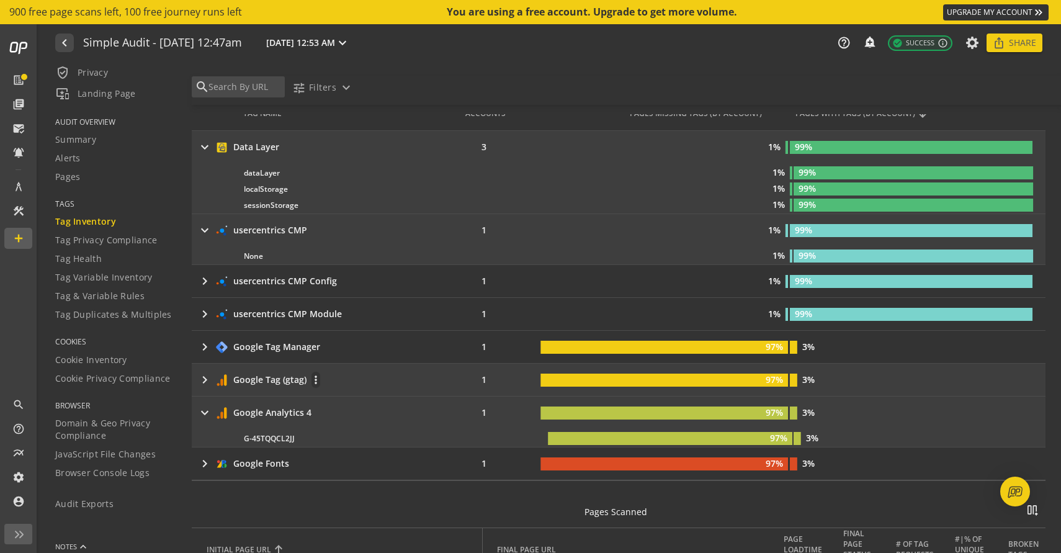
click at [200, 390] on td "keyboard_arrow_right Google Tag (gtag) more_vert" at bounding box center [318, 380] width 253 height 32
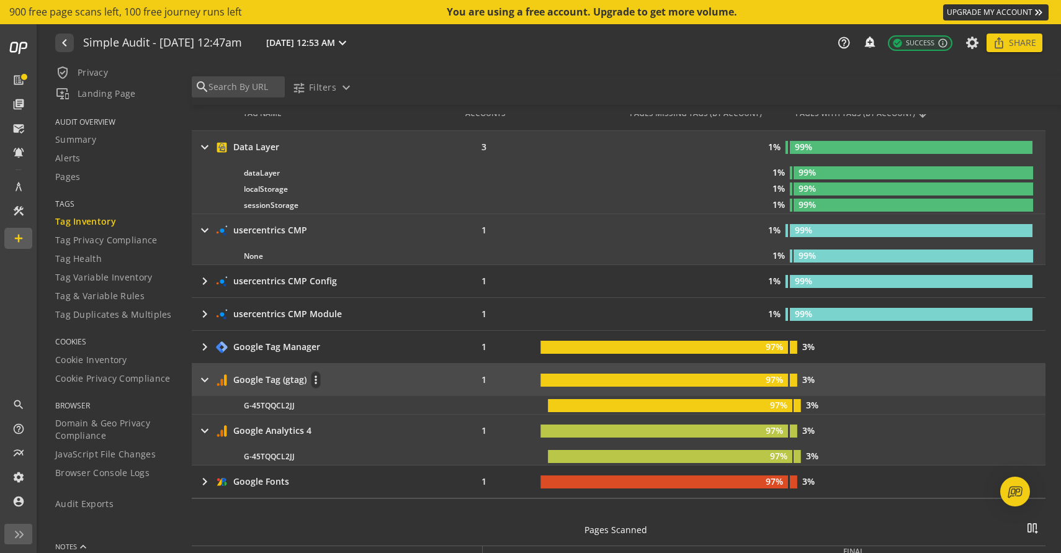
click at [204, 378] on mat-icon "keyboard_arrow_right" at bounding box center [204, 379] width 15 height 15
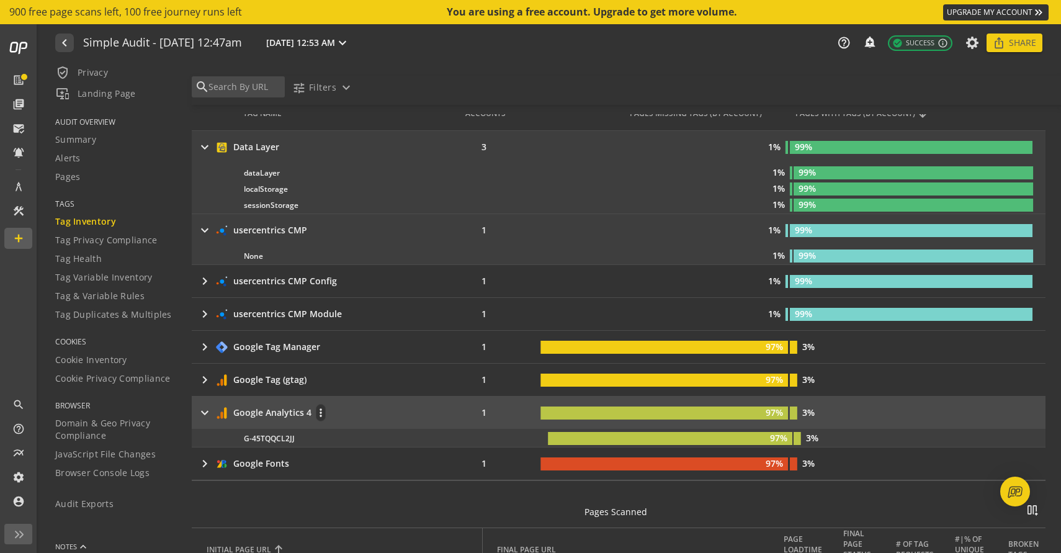
click at [203, 405] on div "keyboard_arrow_right Google Analytics 4 more_vert" at bounding box center [315, 412] width 237 height 17
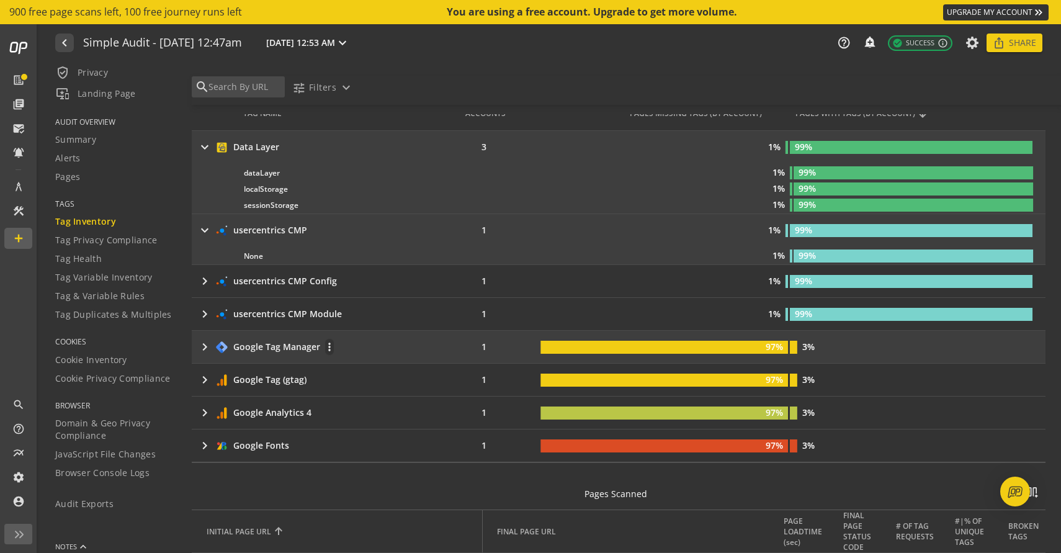
click at [204, 353] on mat-icon "keyboard_arrow_right" at bounding box center [204, 347] width 15 height 15
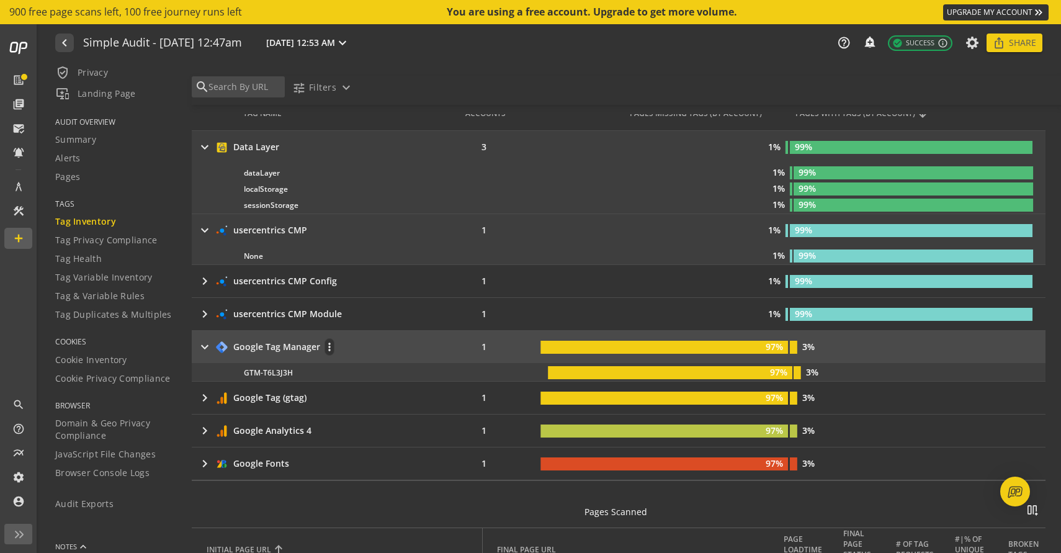
click at [204, 345] on mat-icon "keyboard_arrow_right" at bounding box center [204, 347] width 15 height 15
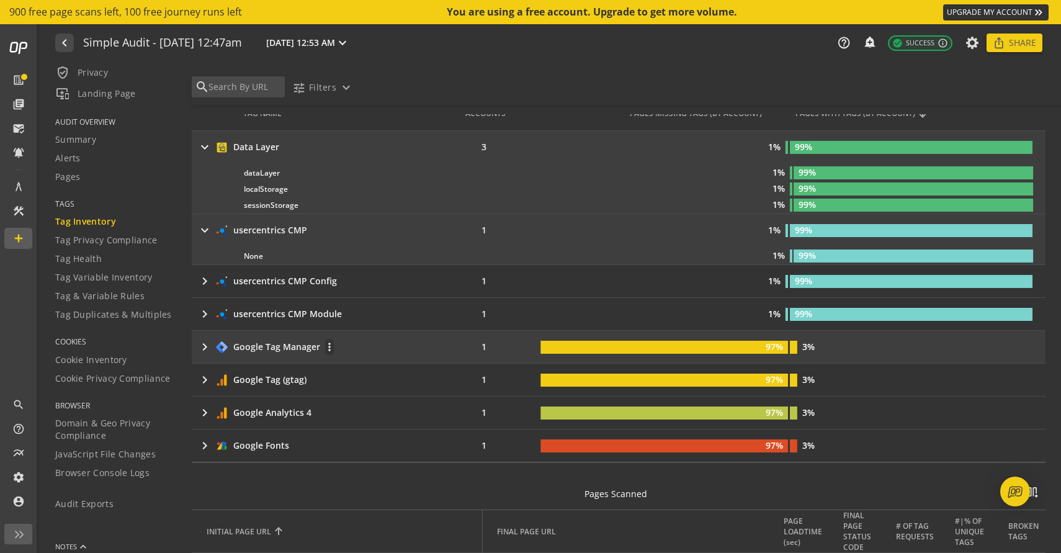
click at [204, 345] on mat-icon "keyboard_arrow_right" at bounding box center [204, 347] width 15 height 15
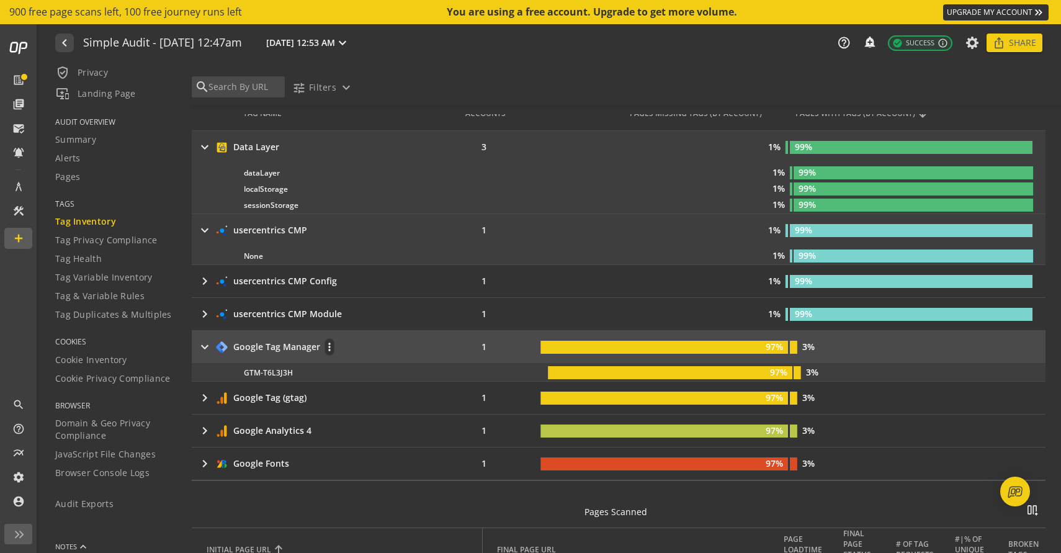
click at [204, 345] on mat-icon "keyboard_arrow_right" at bounding box center [204, 347] width 15 height 15
